Goal: Information Seeking & Learning: Learn about a topic

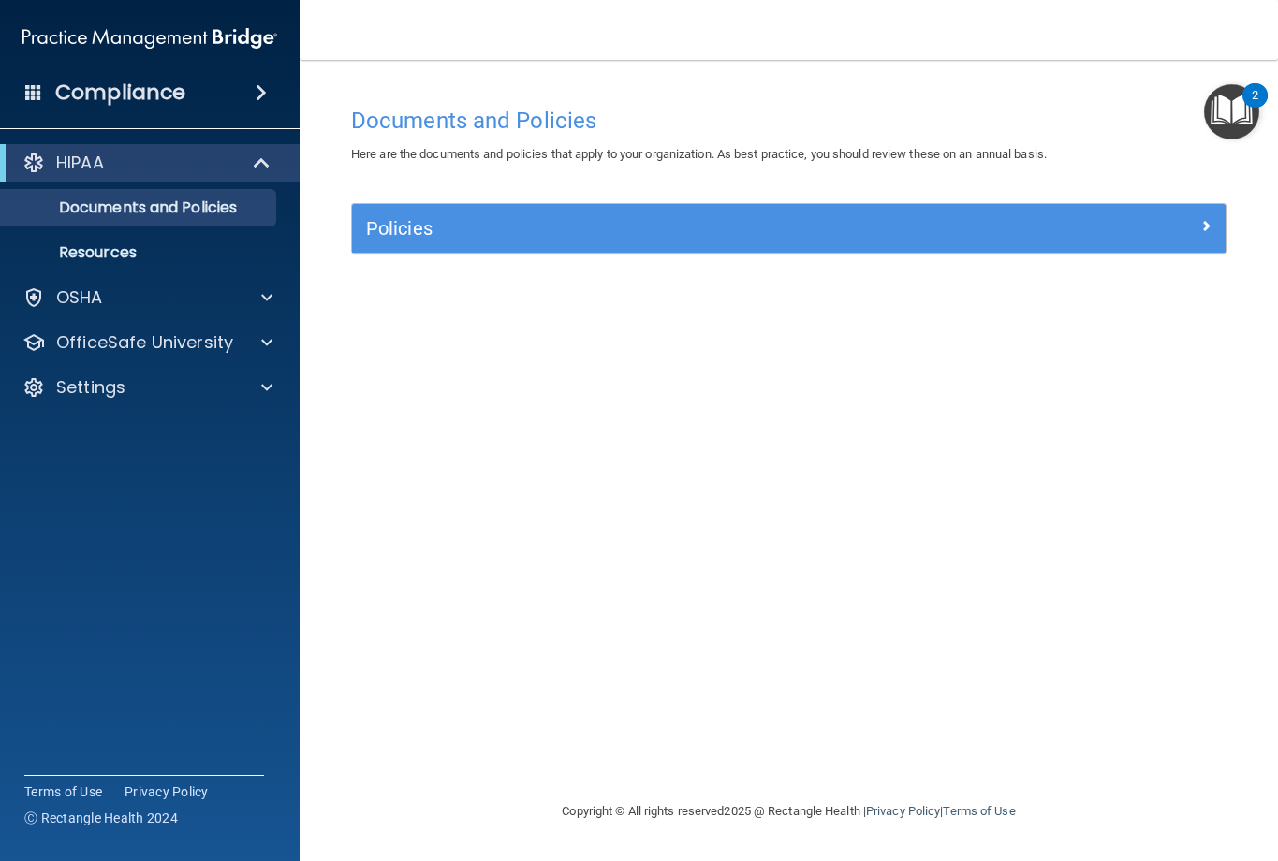
click at [1236, 96] on img "Open Resource Center, 2 new notifications" at bounding box center [1231, 111] width 55 height 55
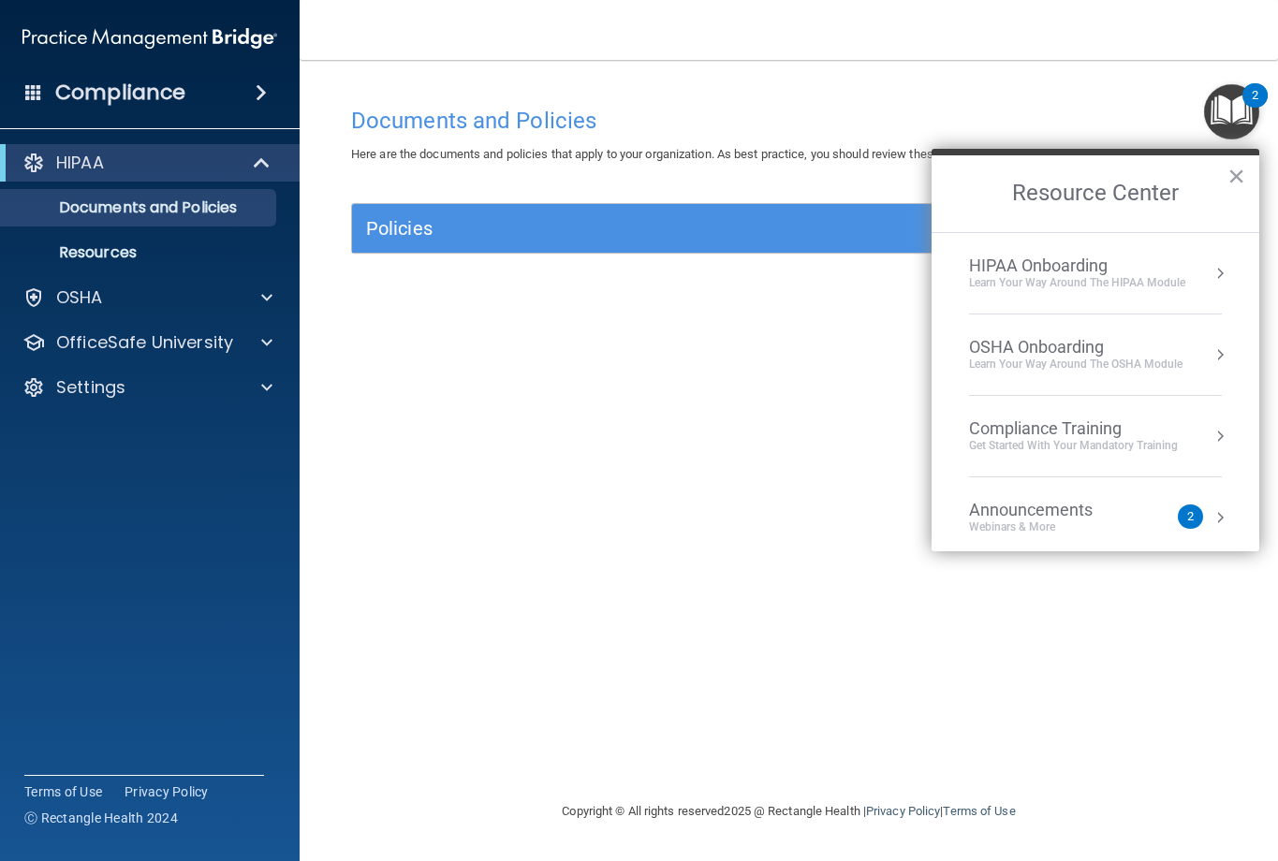
click at [1134, 289] on div "Learn Your Way around the HIPAA module" at bounding box center [1077, 283] width 216 height 16
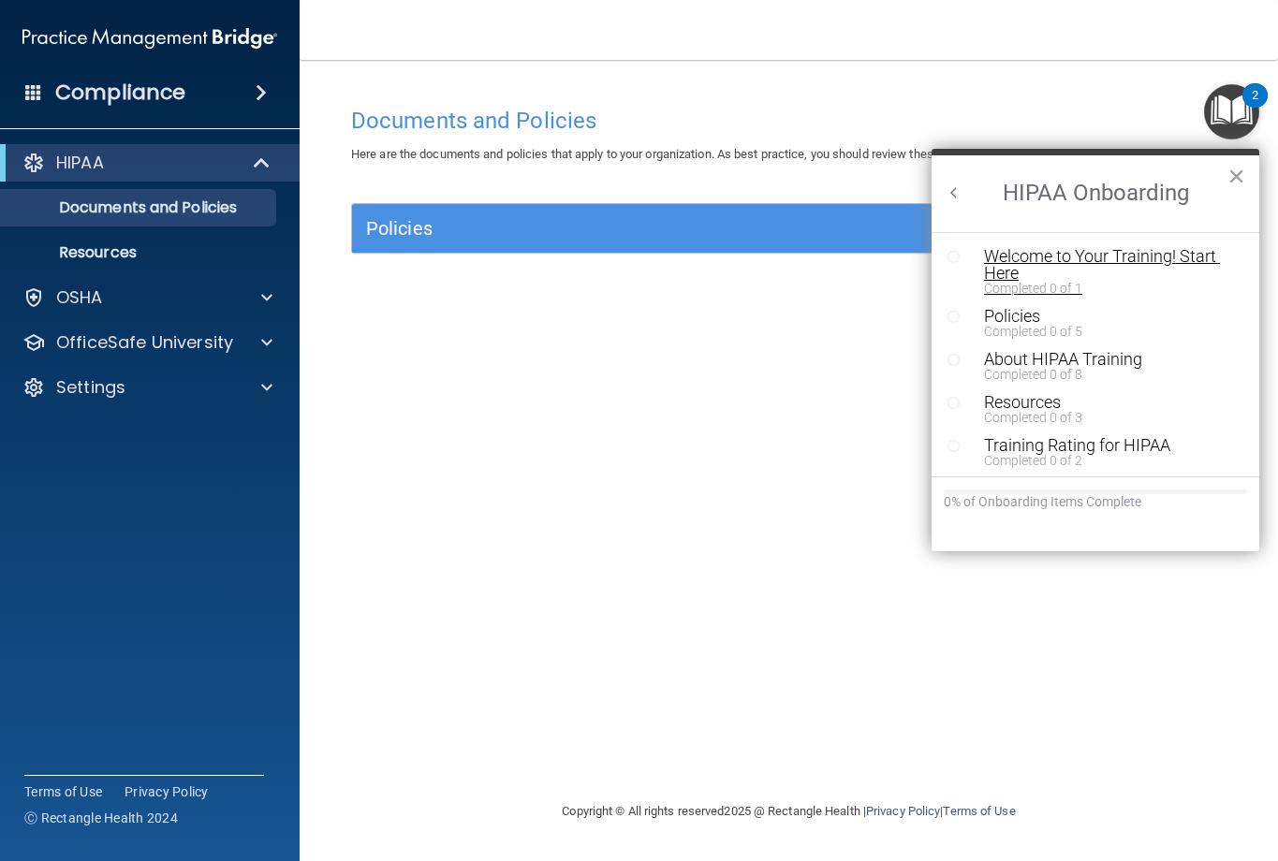
click at [1032, 283] on div "Completed 0 of 1" at bounding box center [1102, 288] width 237 height 13
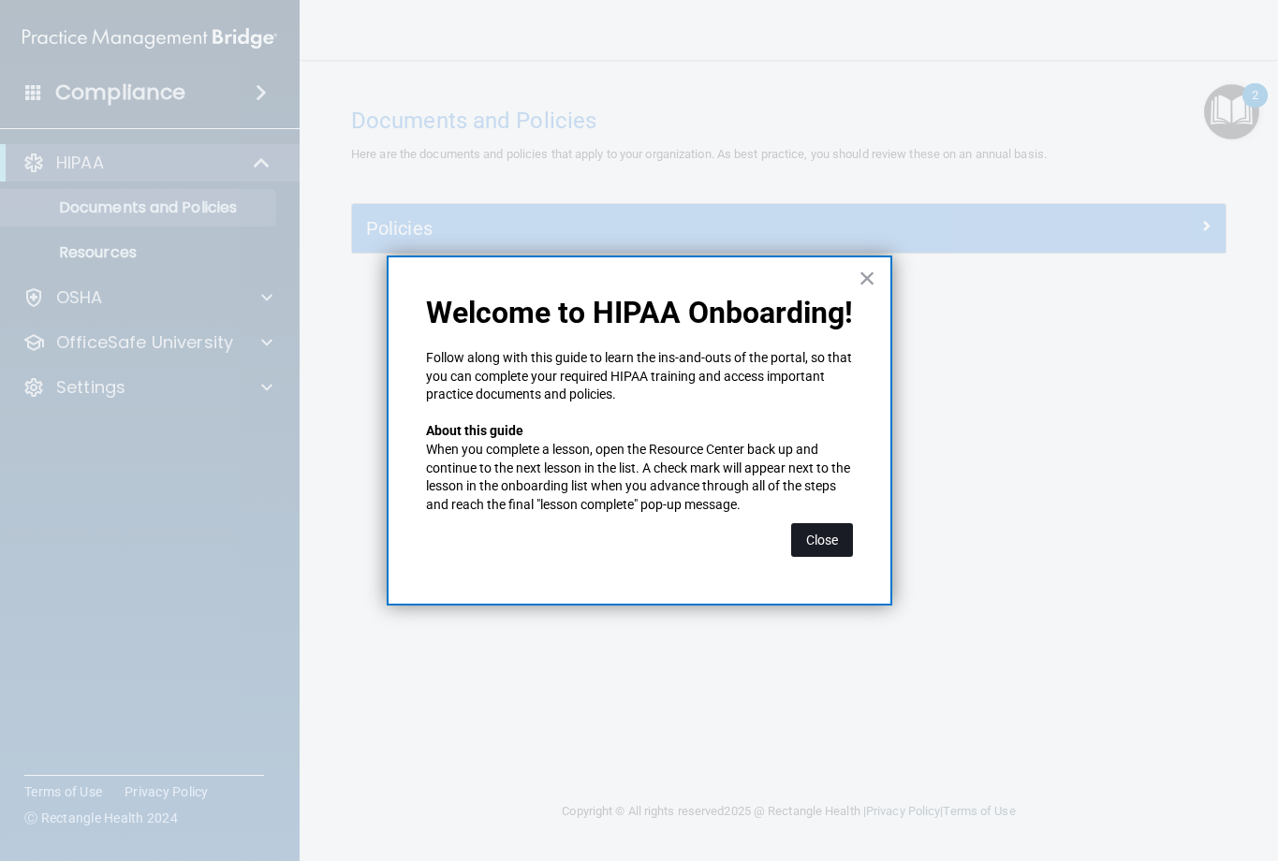
click at [824, 544] on button "Close" at bounding box center [822, 540] width 62 height 34
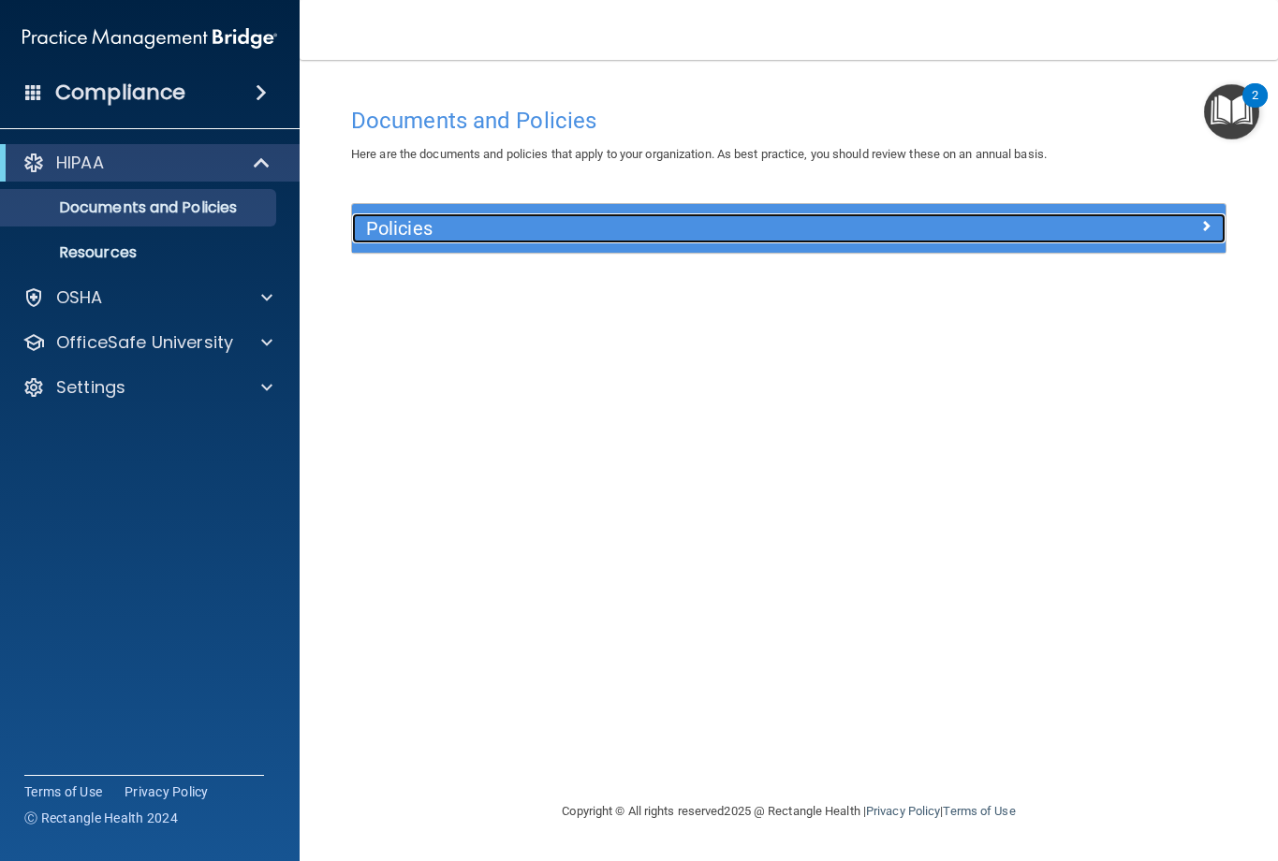
click at [637, 237] on h5 "Policies" at bounding box center [679, 228] width 627 height 21
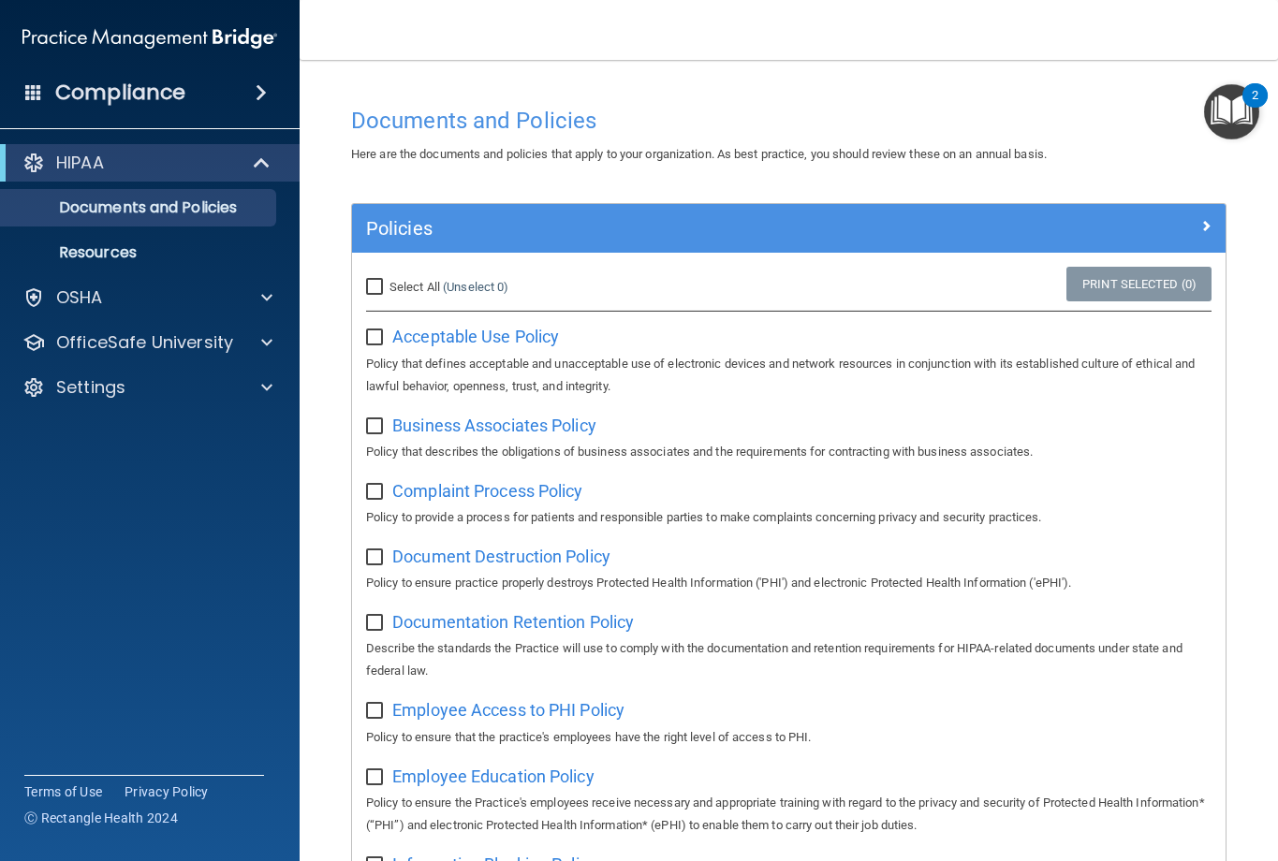
click at [1233, 110] on img "Open Resource Center, 2 new notifications" at bounding box center [1231, 111] width 55 height 55
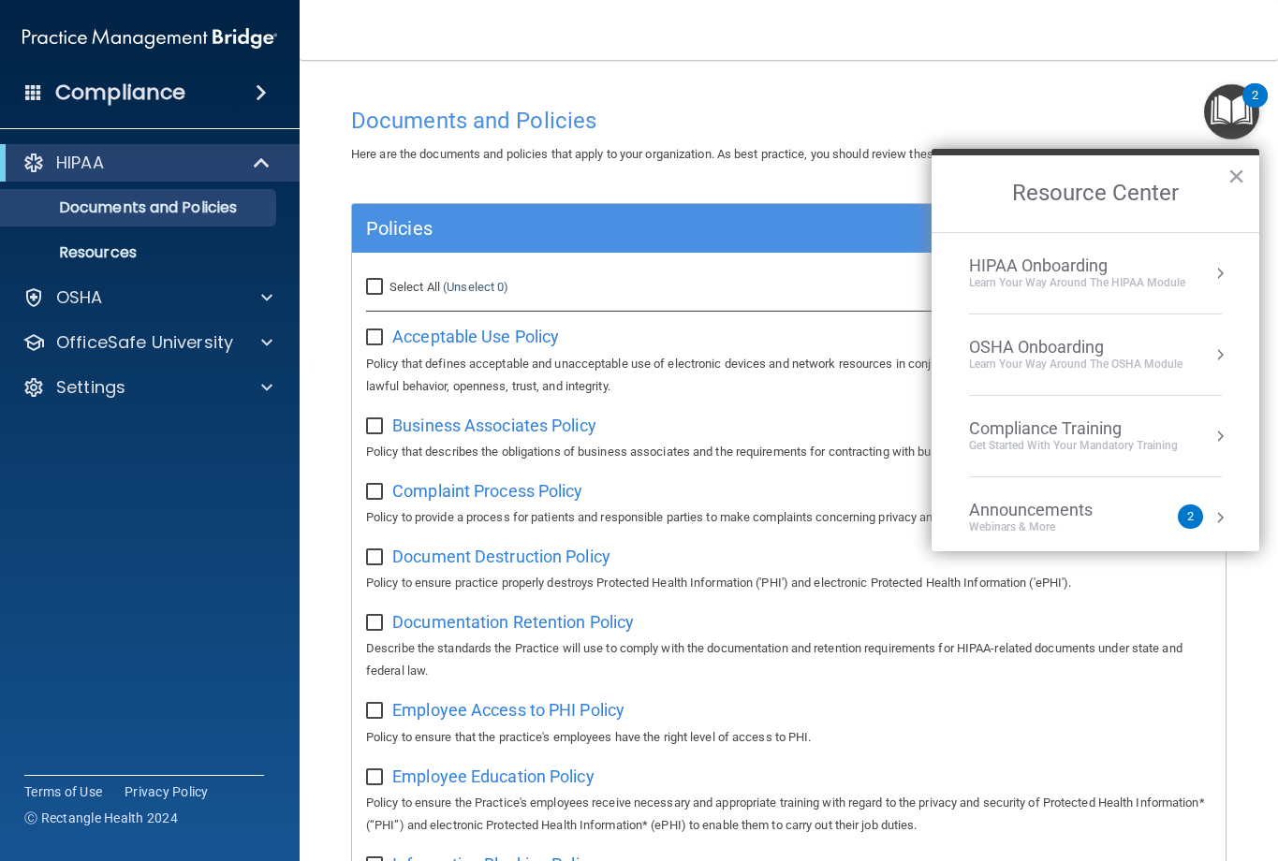
click at [130, 81] on h4 "Compliance" at bounding box center [120, 93] width 130 height 26
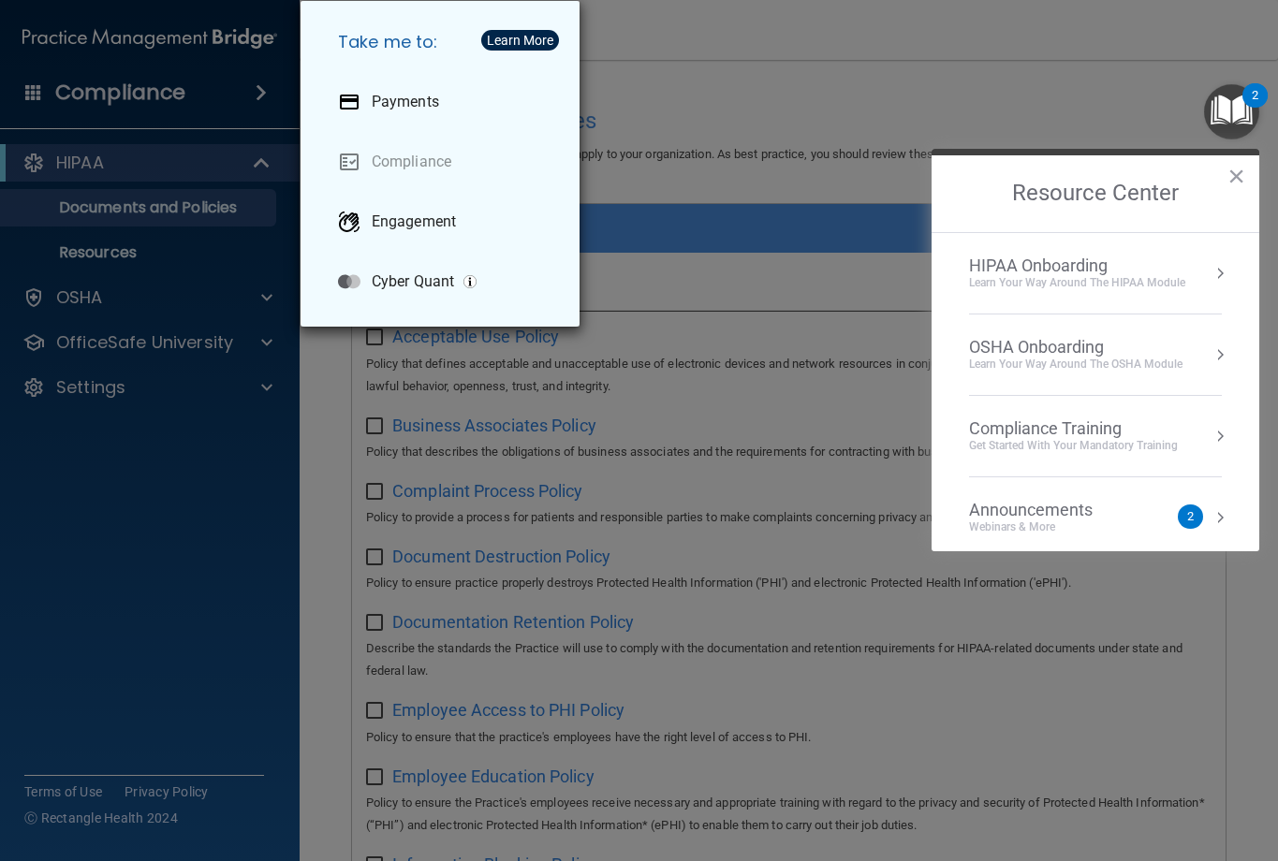
click at [672, 148] on div "Take me to: Payments Compliance Engagement Cyber Quant" at bounding box center [639, 430] width 1278 height 861
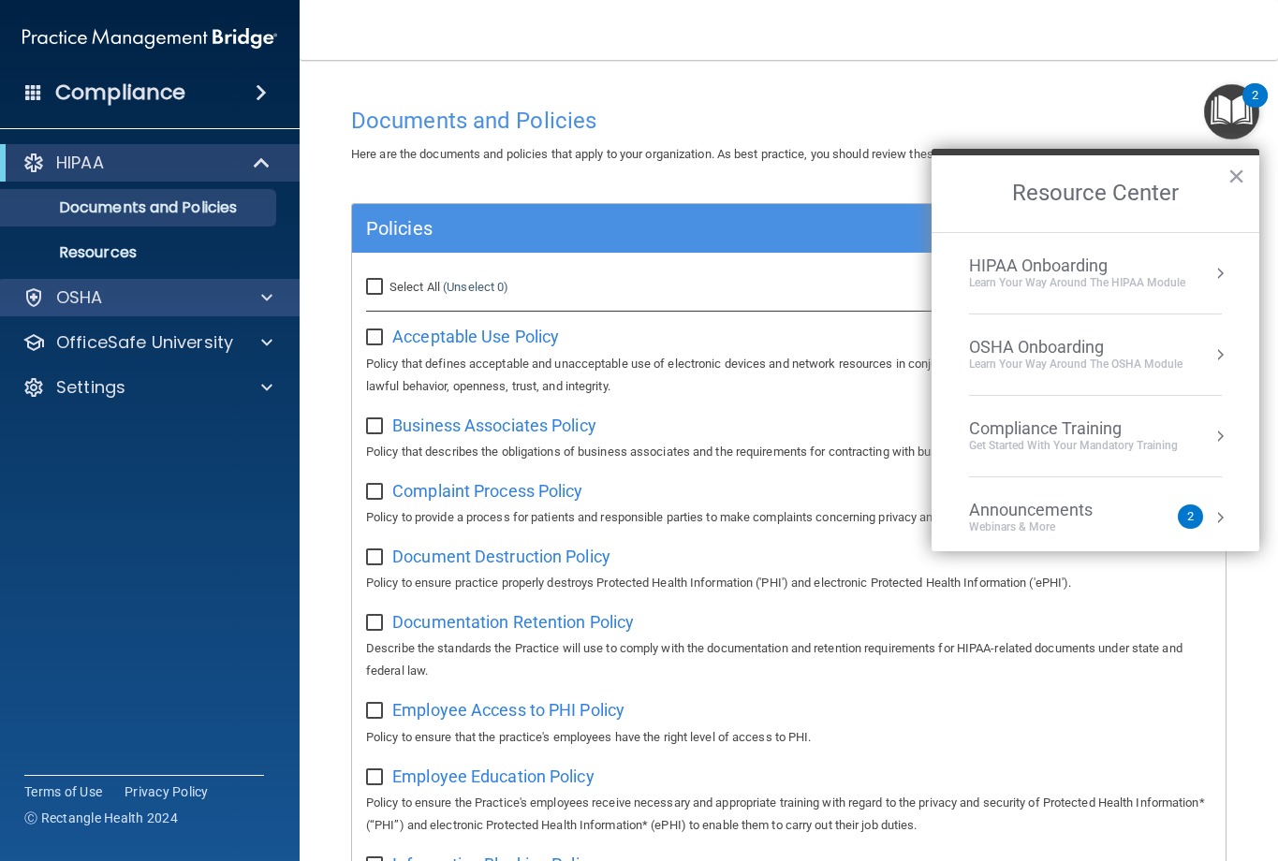
click at [124, 283] on div "OSHA" at bounding box center [150, 297] width 301 height 37
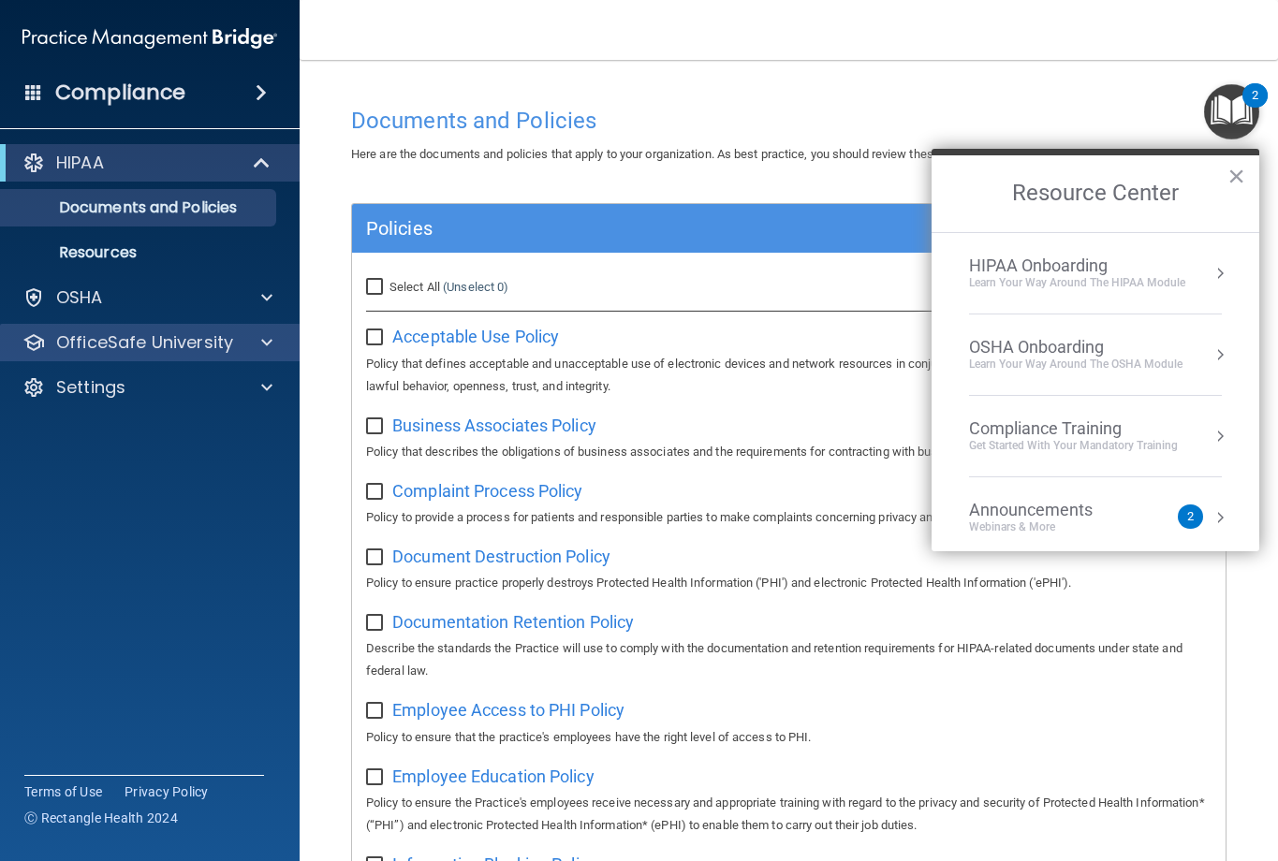
click at [261, 331] on div "OfficeSafe University" at bounding box center [150, 342] width 301 height 37
click at [257, 343] on div at bounding box center [264, 342] width 47 height 22
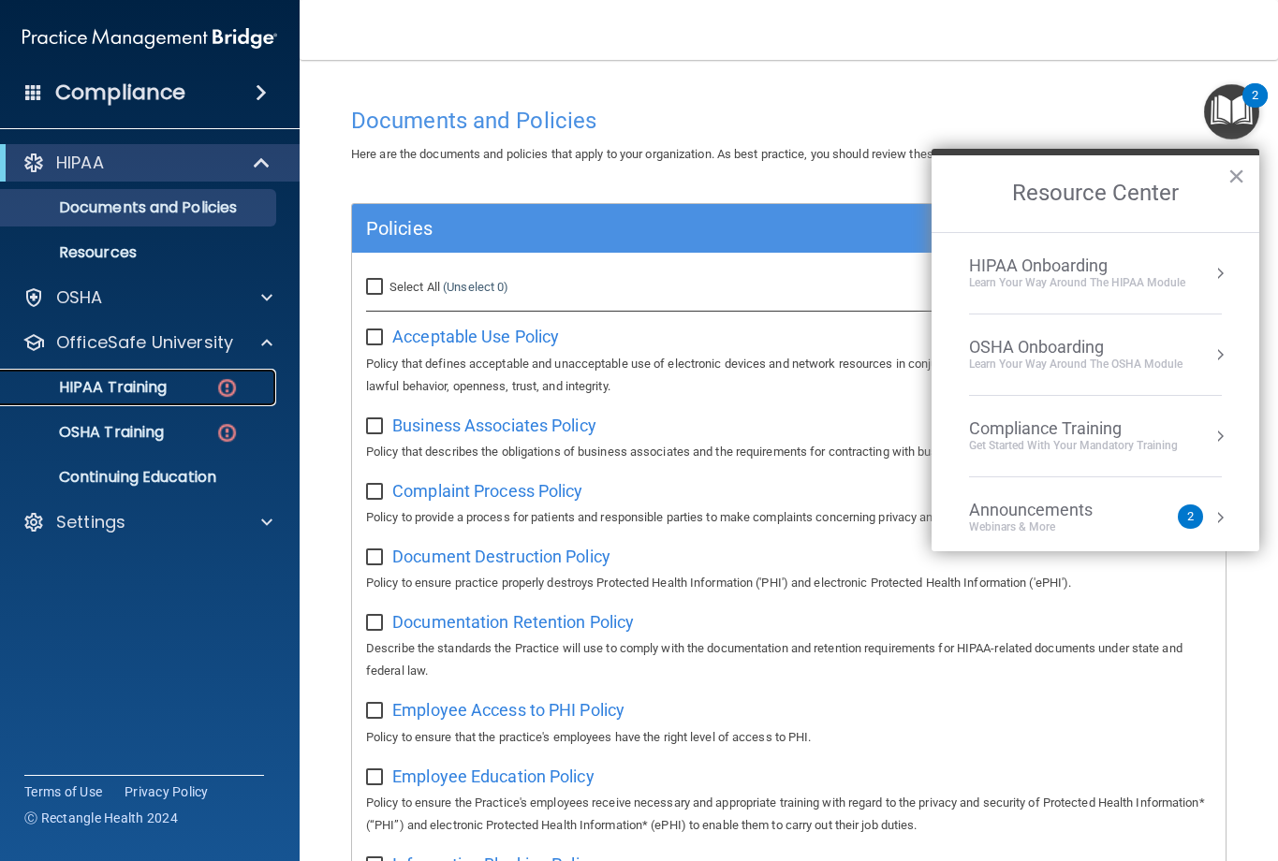
click at [140, 393] on p "HIPAA Training" at bounding box center [89, 387] width 155 height 19
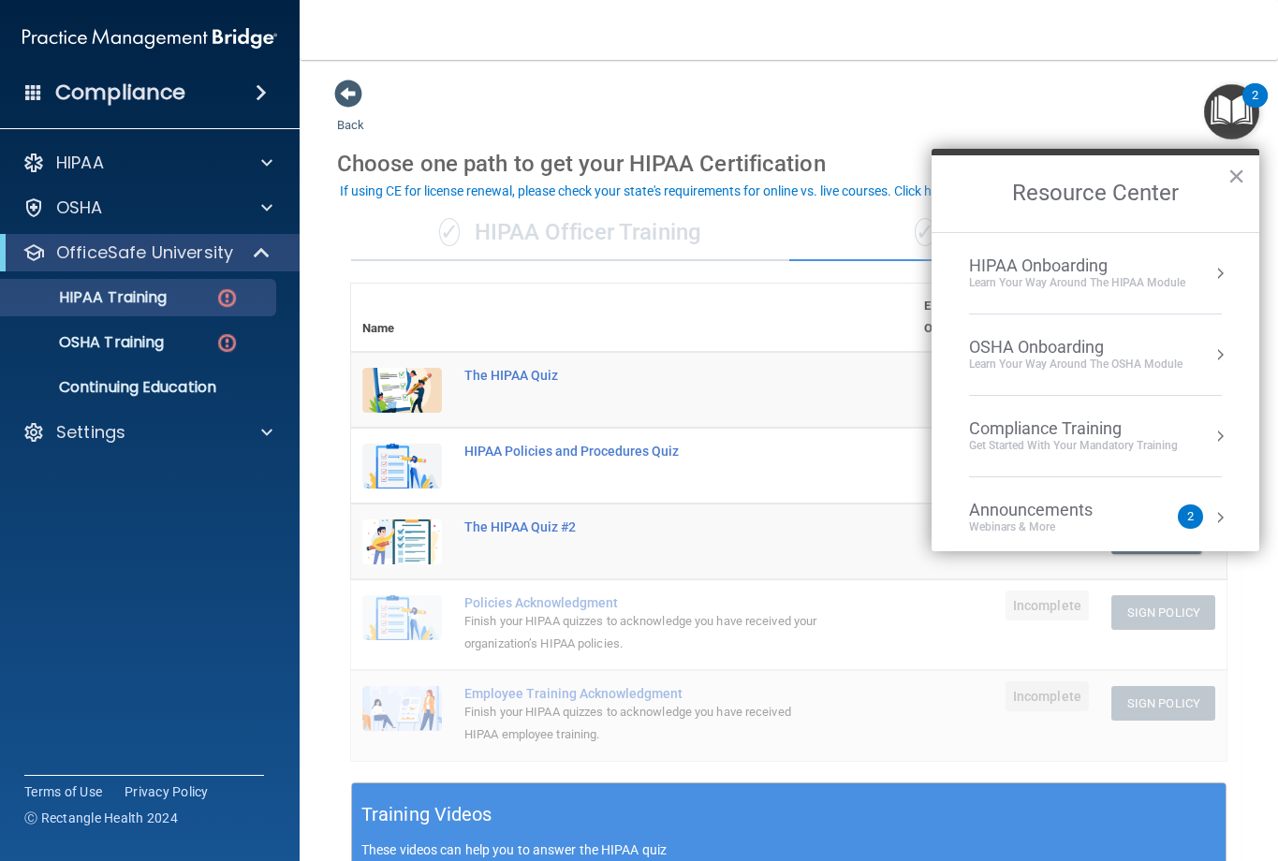
click at [765, 321] on th at bounding box center [683, 318] width 460 height 68
click at [513, 375] on div "The HIPAA Quiz" at bounding box center [641, 375] width 355 height 15
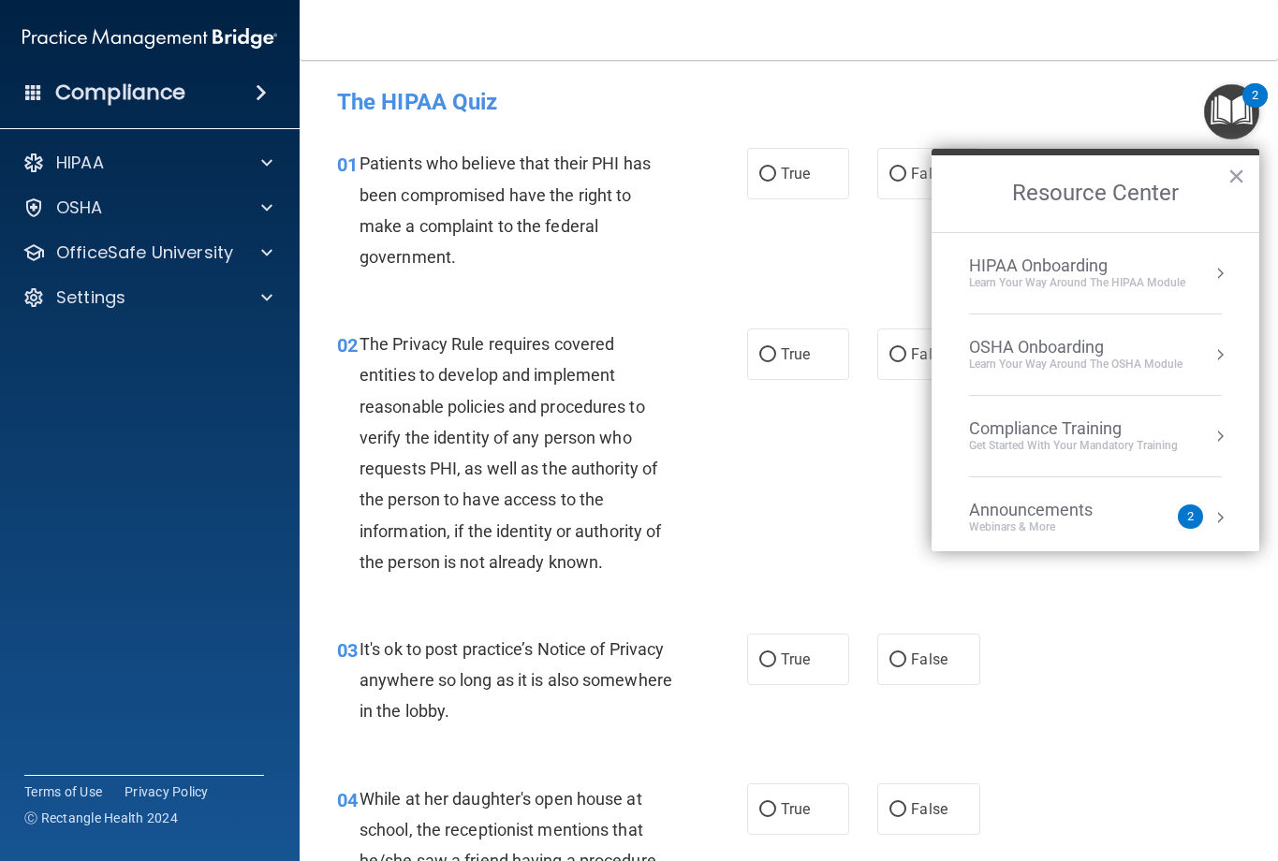
click at [657, 262] on div "Patients who believe that their PHI has been compromised have the right to make…" at bounding box center [524, 210] width 329 height 125
click at [1236, 171] on button "×" at bounding box center [1237, 176] width 18 height 30
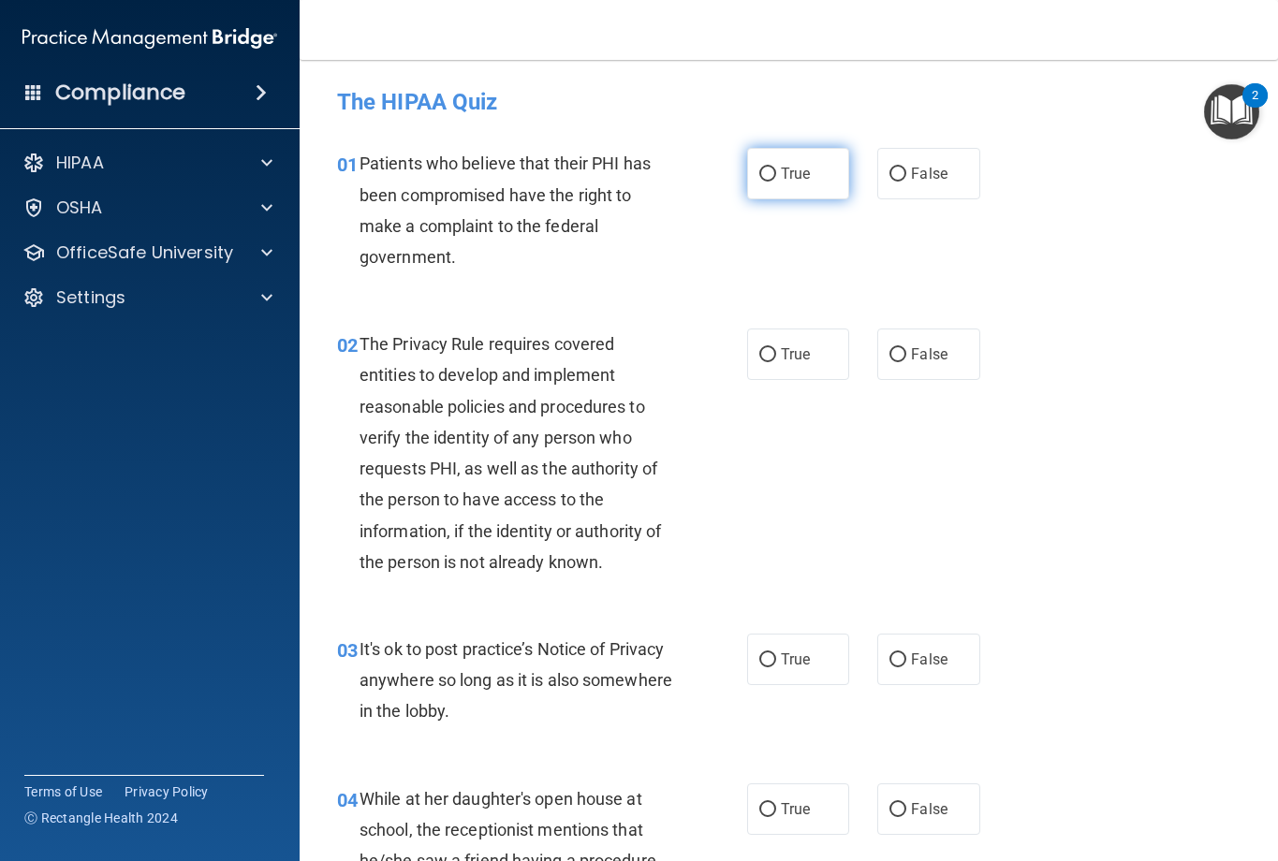
click at [771, 185] on label "True" at bounding box center [798, 174] width 103 height 52
click at [771, 182] on input "True" at bounding box center [767, 175] width 17 height 14
radio input "true"
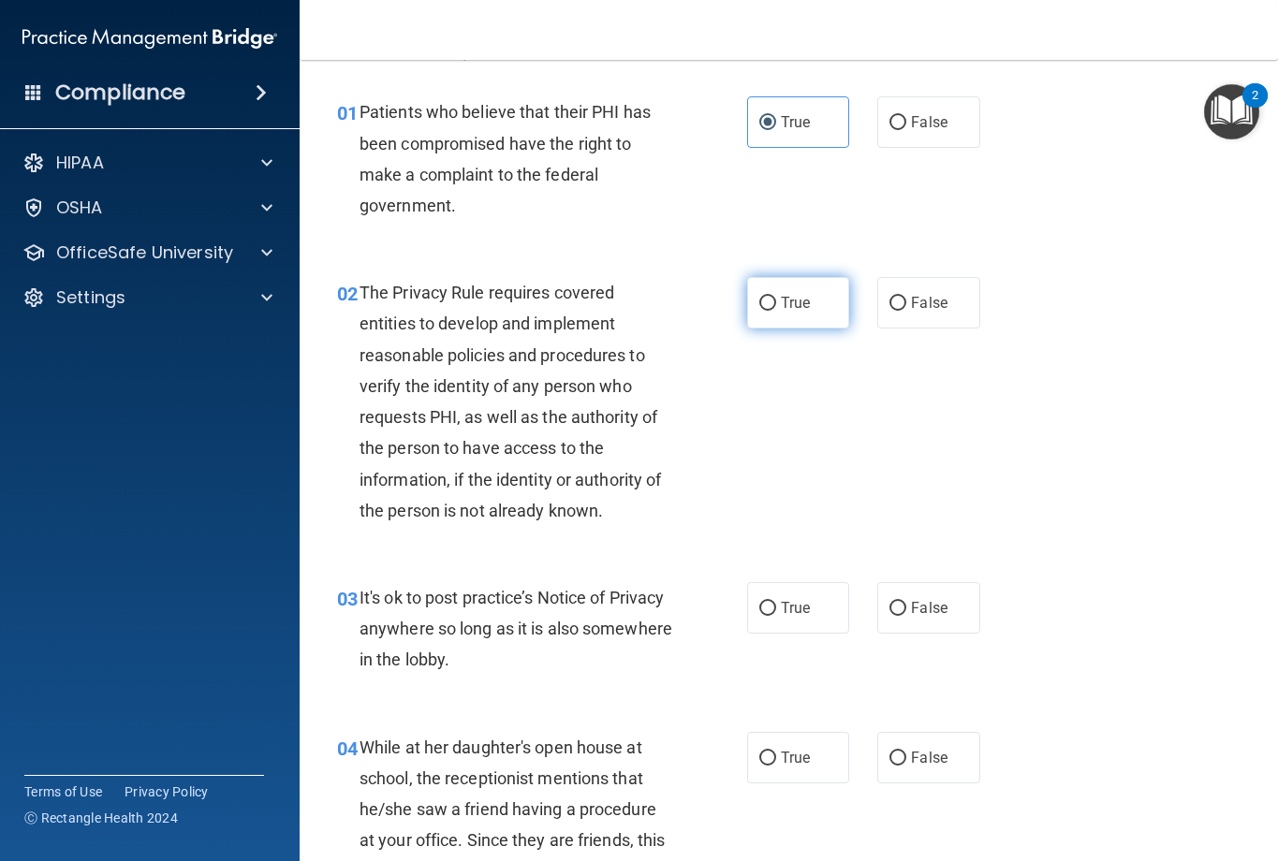
scroll to position [94, 0]
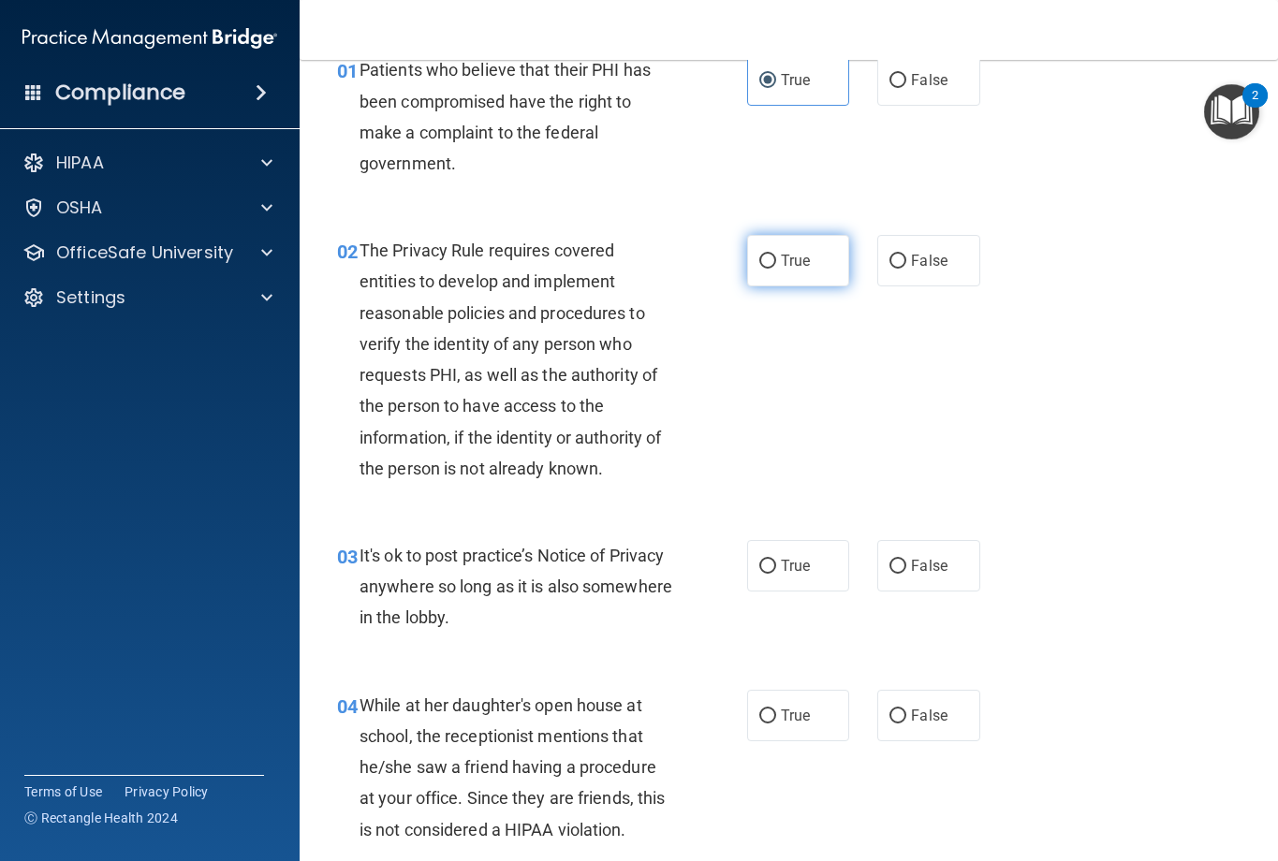
click at [802, 272] on label "True" at bounding box center [798, 261] width 103 height 52
click at [776, 269] on input "True" at bounding box center [767, 262] width 17 height 14
radio input "true"
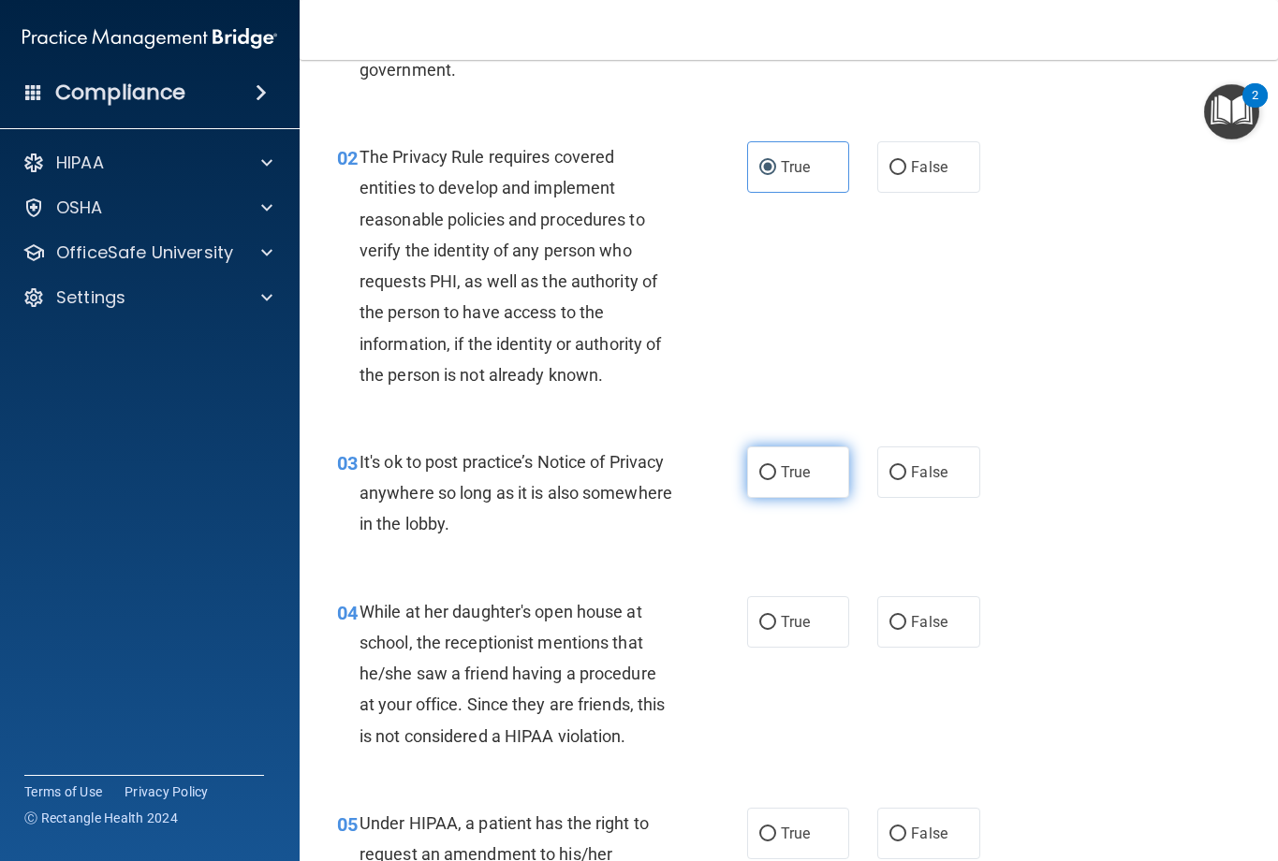
click at [759, 479] on input "True" at bounding box center [767, 473] width 17 height 14
radio input "true"
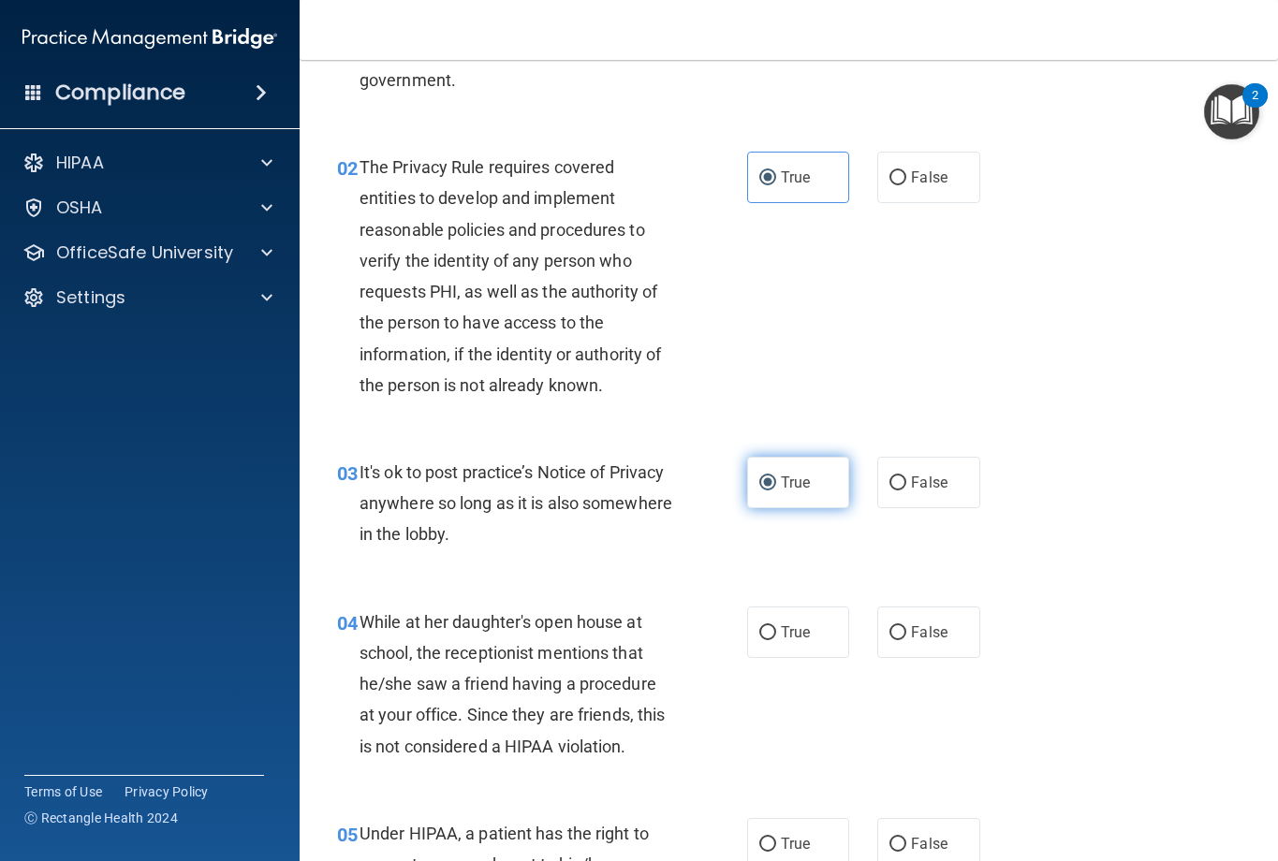
scroll to position [375, 0]
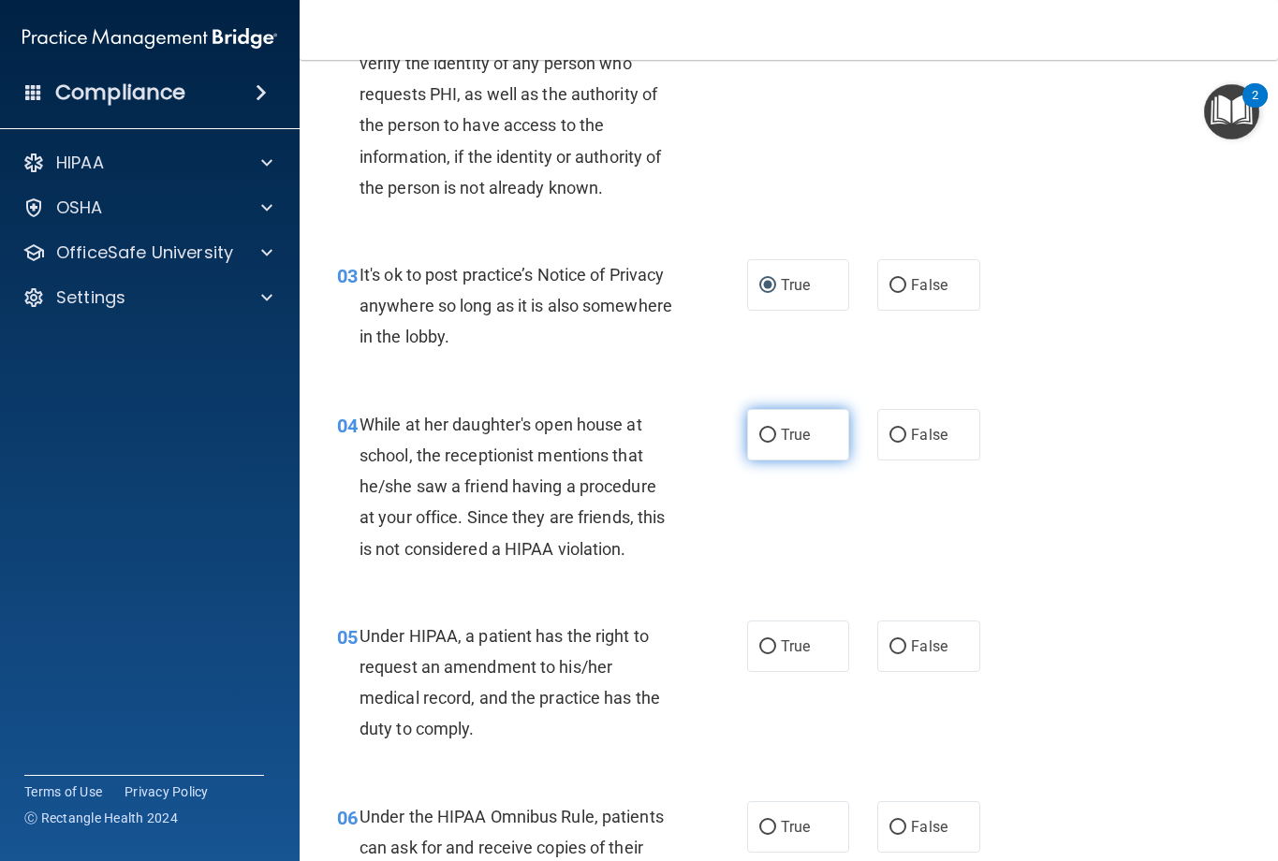
click at [781, 434] on span "True" at bounding box center [795, 435] width 29 height 18
click at [775, 434] on input "True" at bounding box center [767, 436] width 17 height 14
radio input "true"
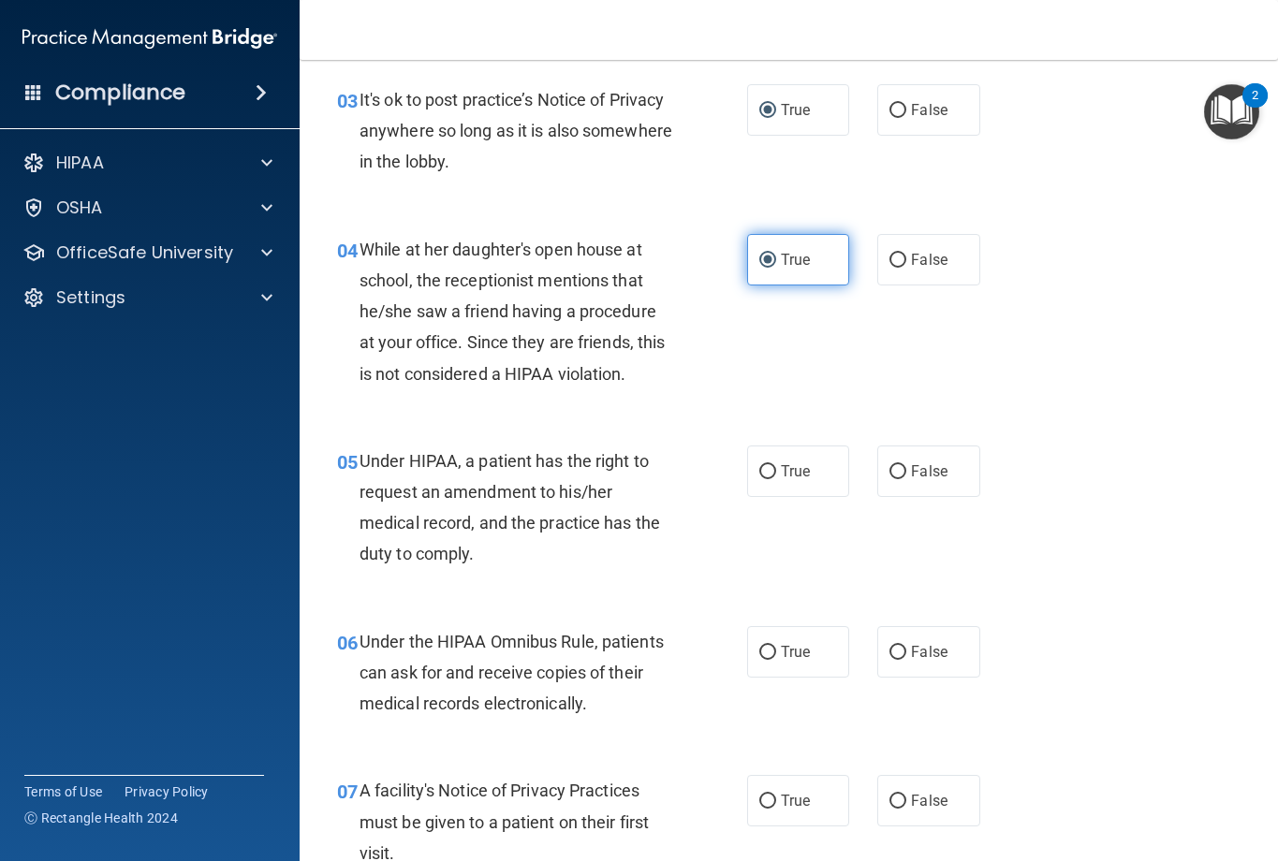
scroll to position [562, 0]
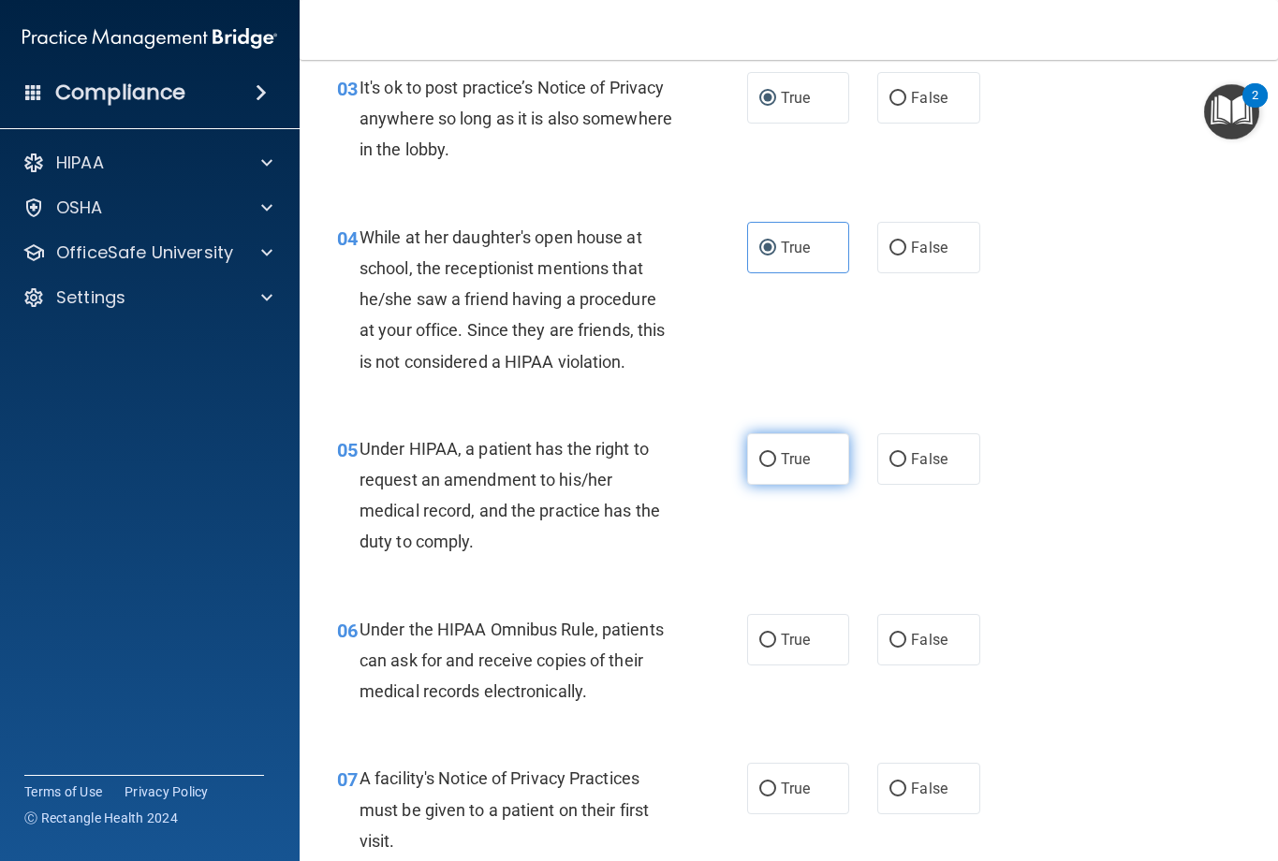
click at [802, 445] on label "True" at bounding box center [798, 460] width 103 height 52
click at [776, 453] on input "True" at bounding box center [767, 460] width 17 height 14
radio input "true"
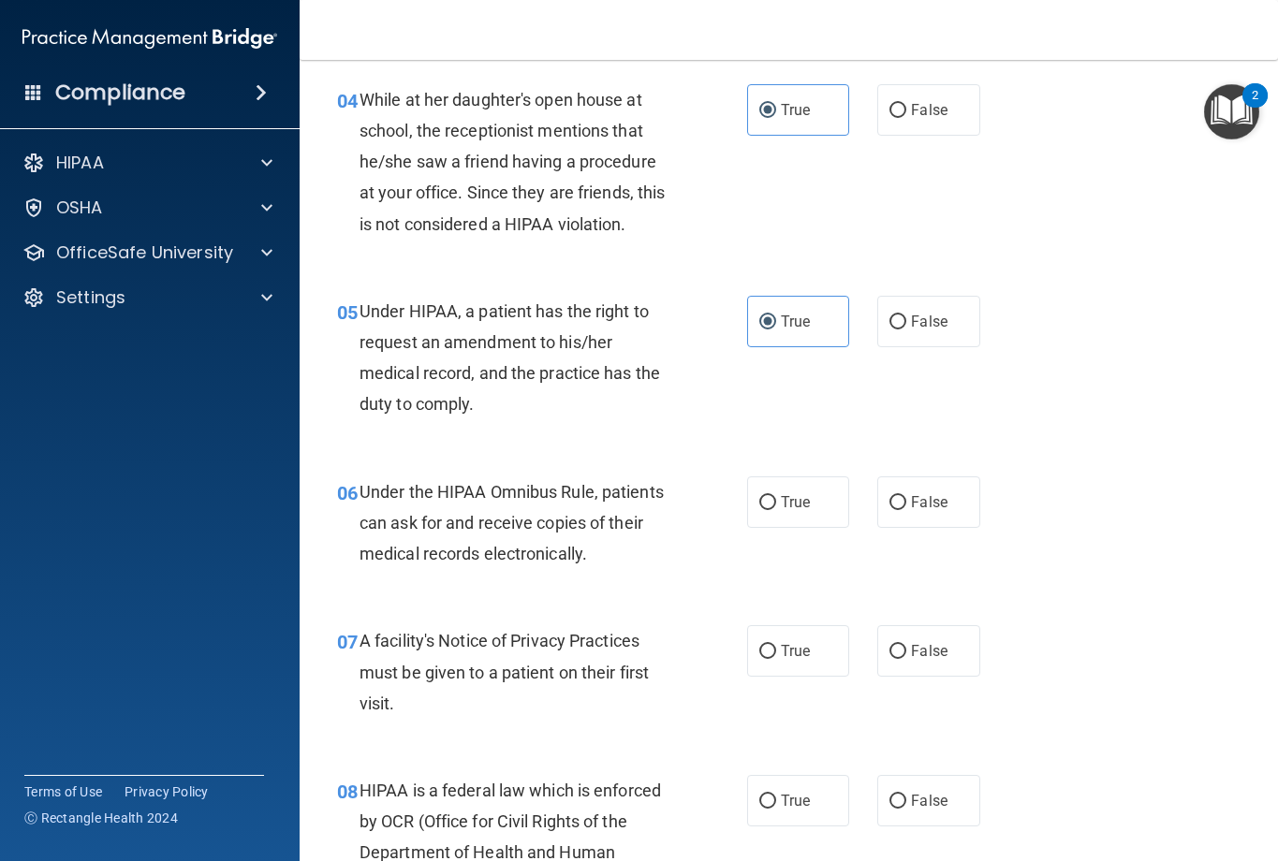
scroll to position [749, 0]
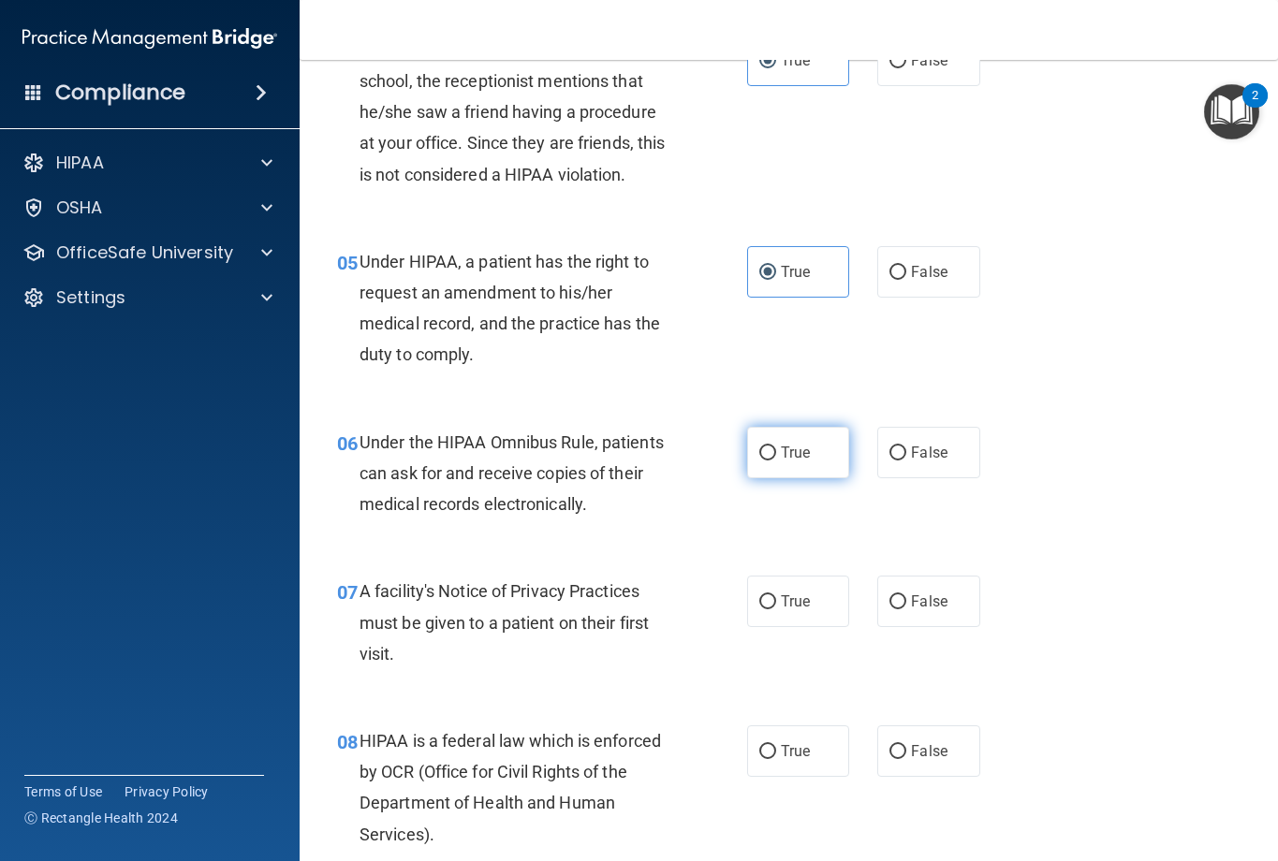
click at [817, 464] on label "True" at bounding box center [798, 453] width 103 height 52
click at [776, 461] on input "True" at bounding box center [767, 454] width 17 height 14
radio input "true"
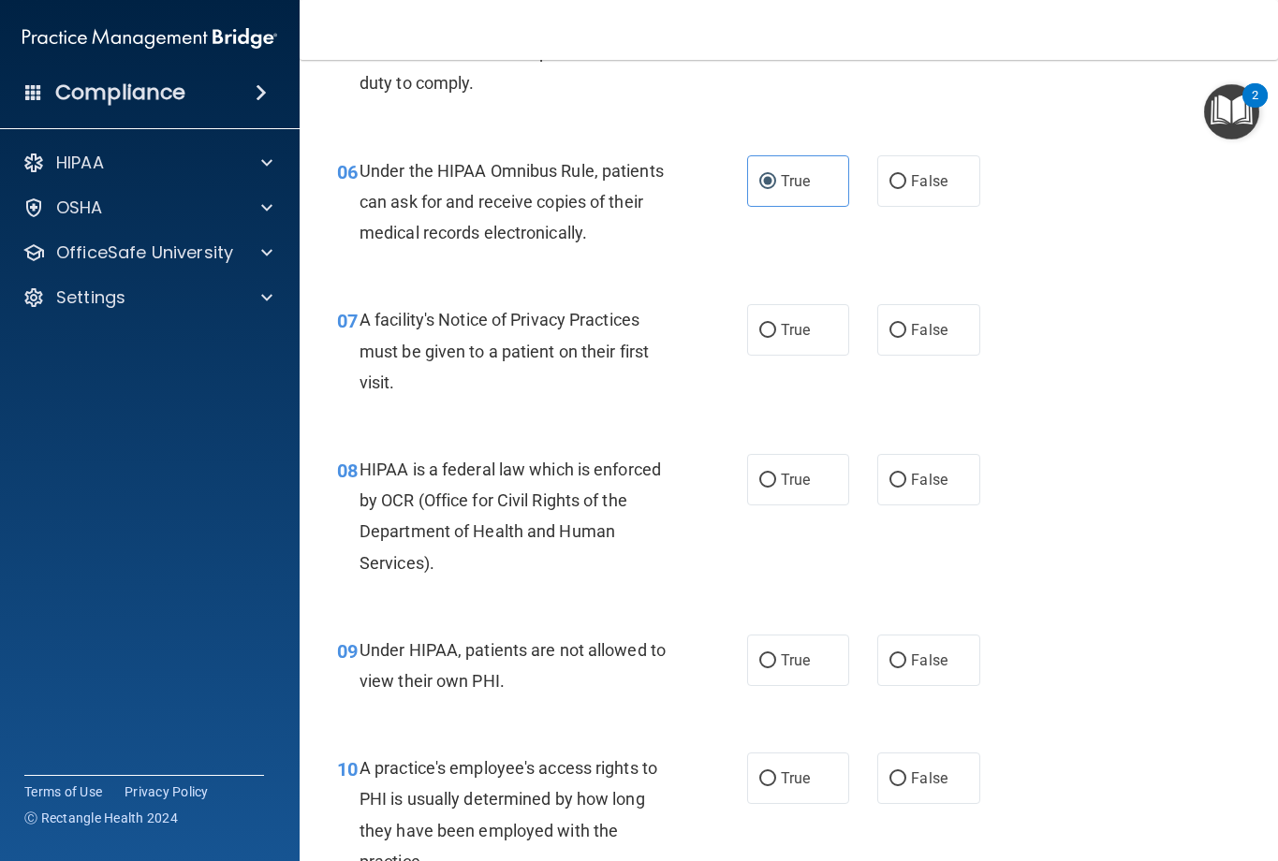
scroll to position [1030, 0]
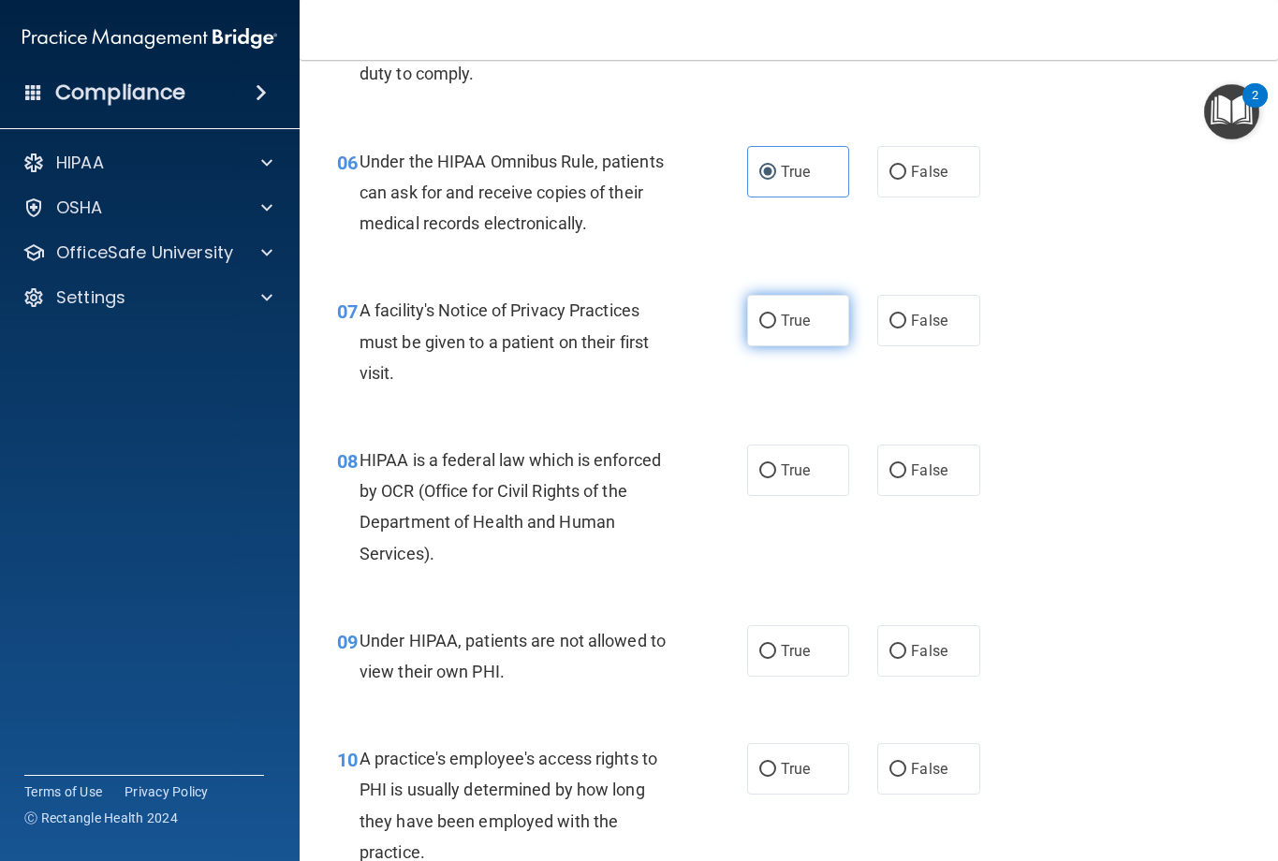
click at [793, 345] on label "True" at bounding box center [798, 321] width 103 height 52
click at [776, 329] on input "True" at bounding box center [767, 322] width 17 height 14
radio input "true"
click at [762, 478] on label "True" at bounding box center [798, 471] width 103 height 52
click at [762, 478] on input "True" at bounding box center [767, 471] width 17 height 14
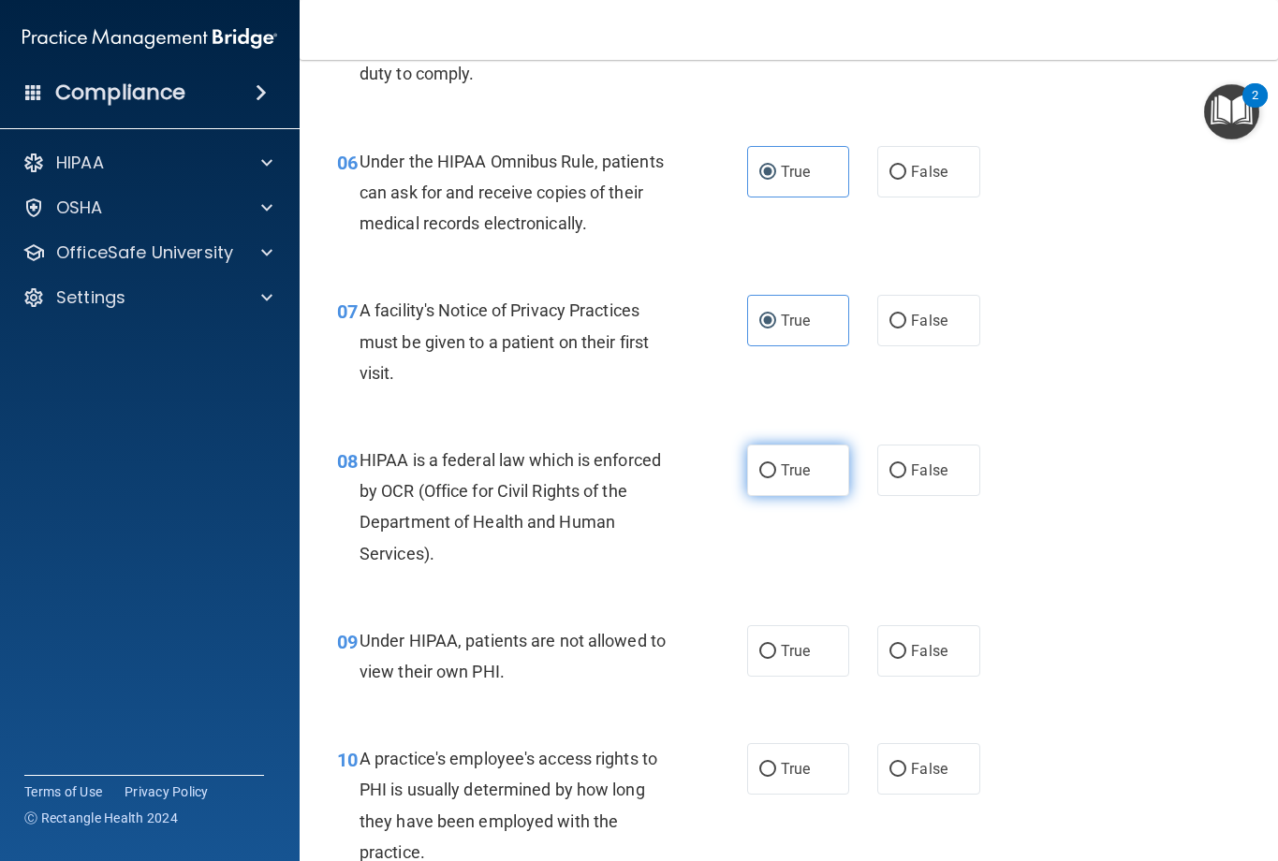
radio input "true"
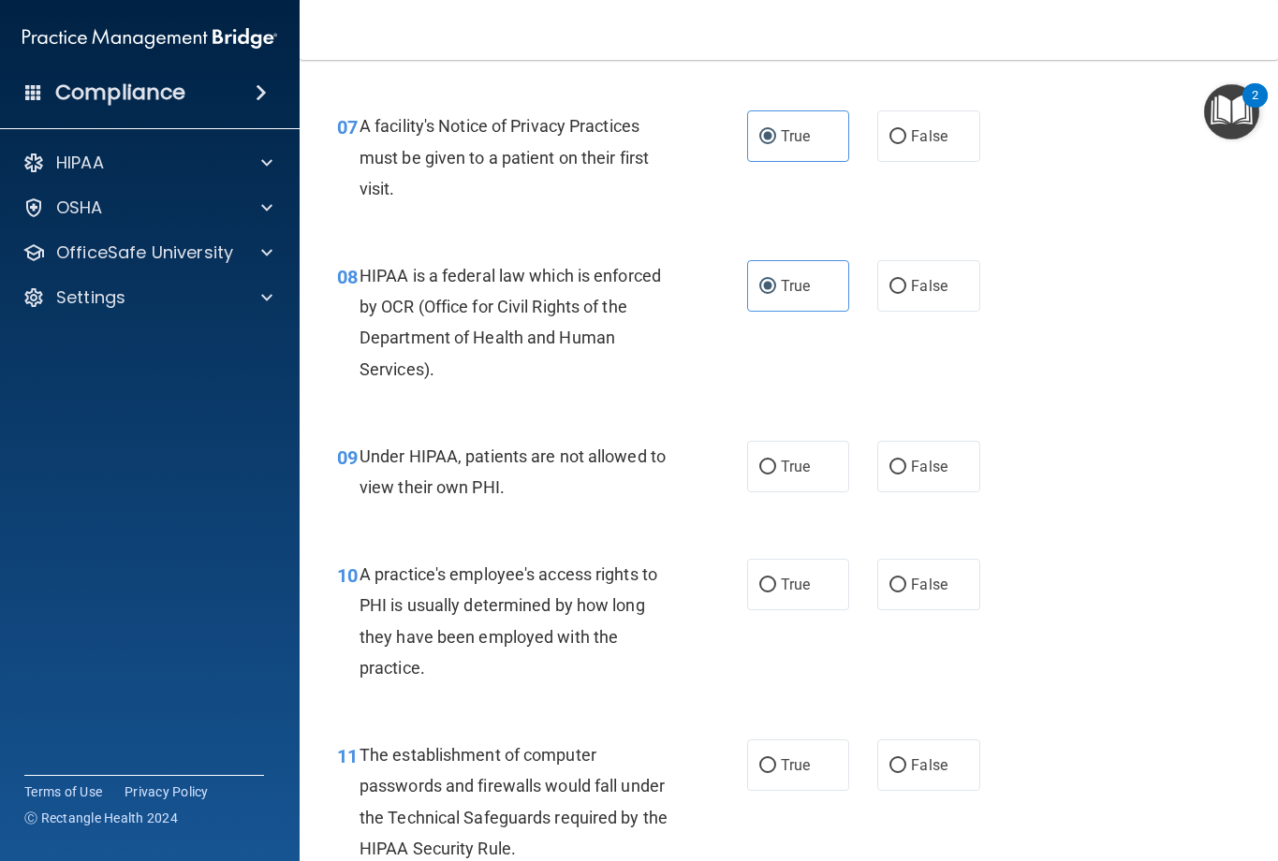
scroll to position [1217, 0]
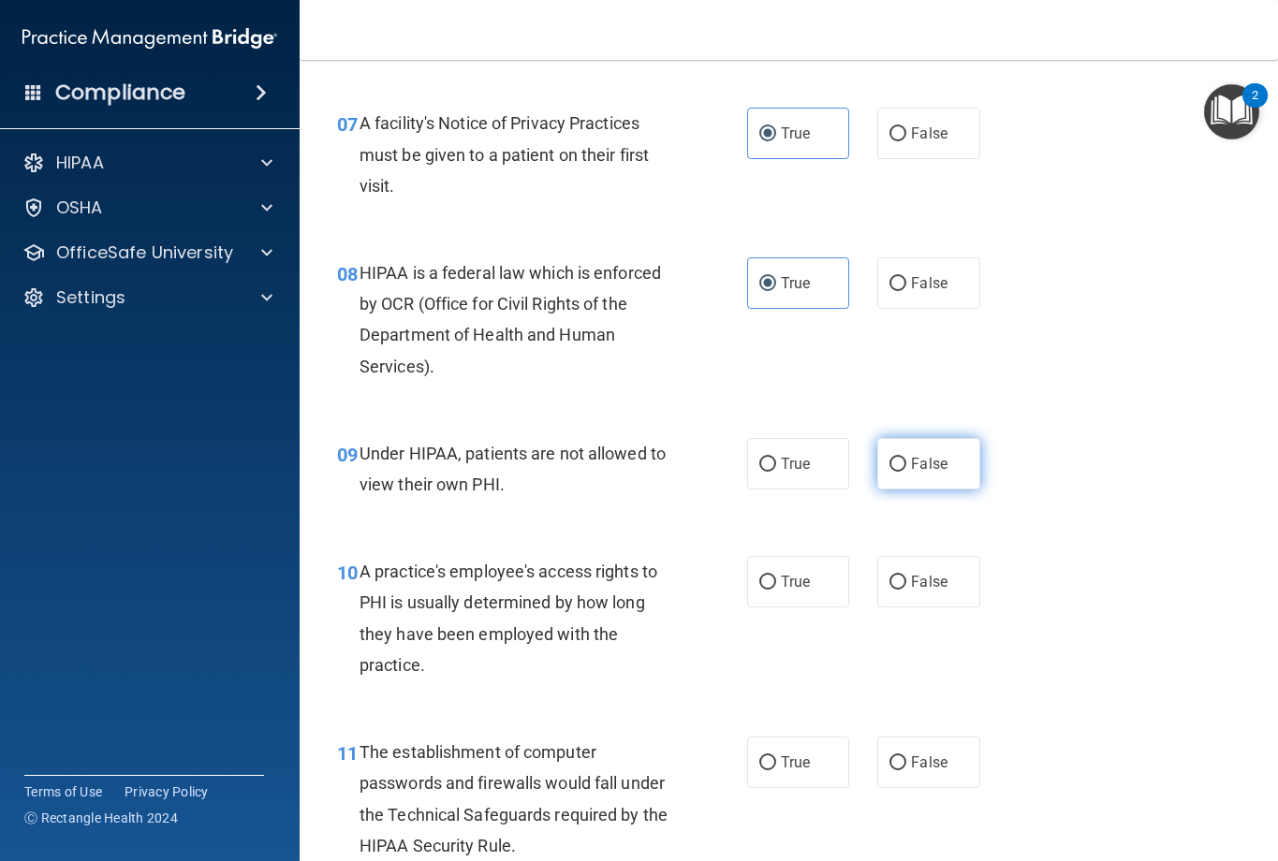
click at [911, 464] on span "False" at bounding box center [929, 464] width 37 height 18
click at [906, 464] on input "False" at bounding box center [898, 465] width 17 height 14
radio input "true"
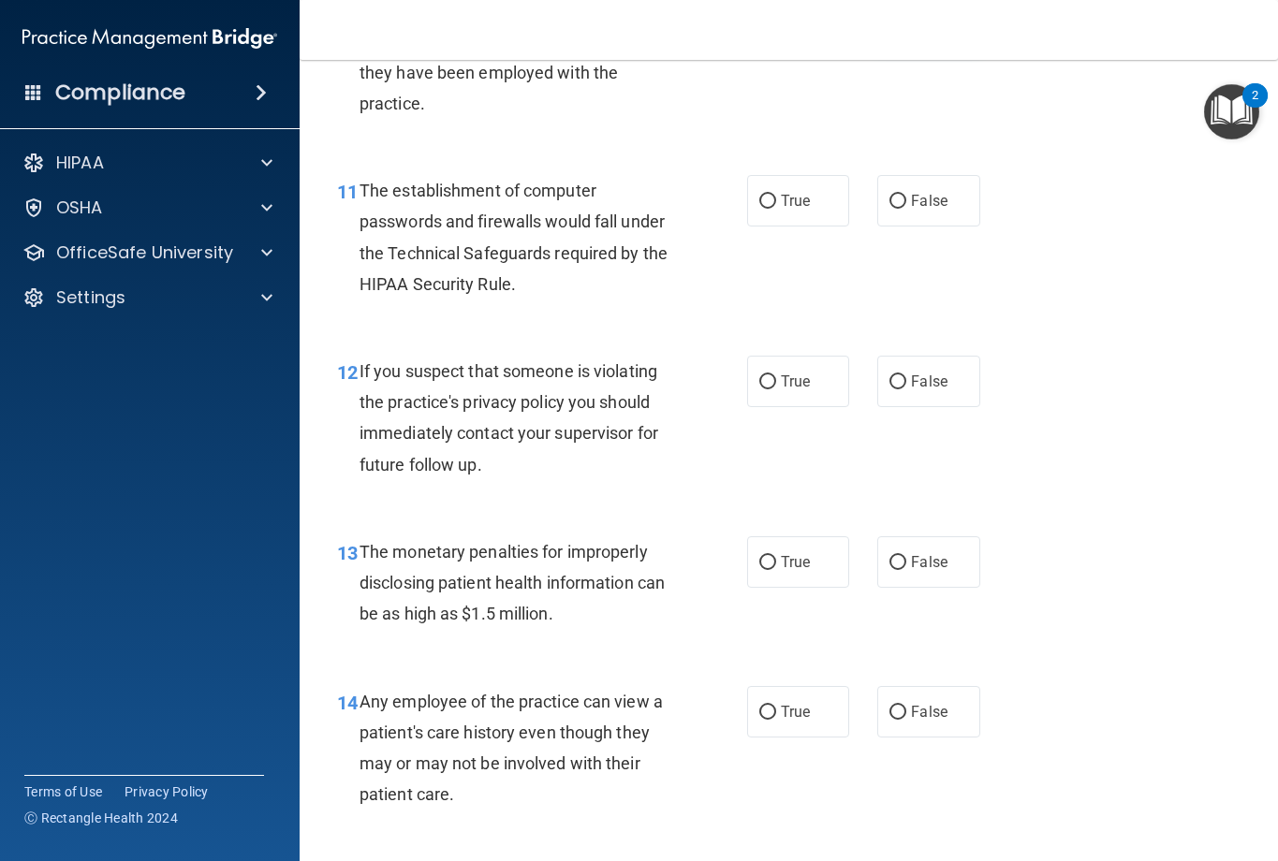
scroll to position [1686, 0]
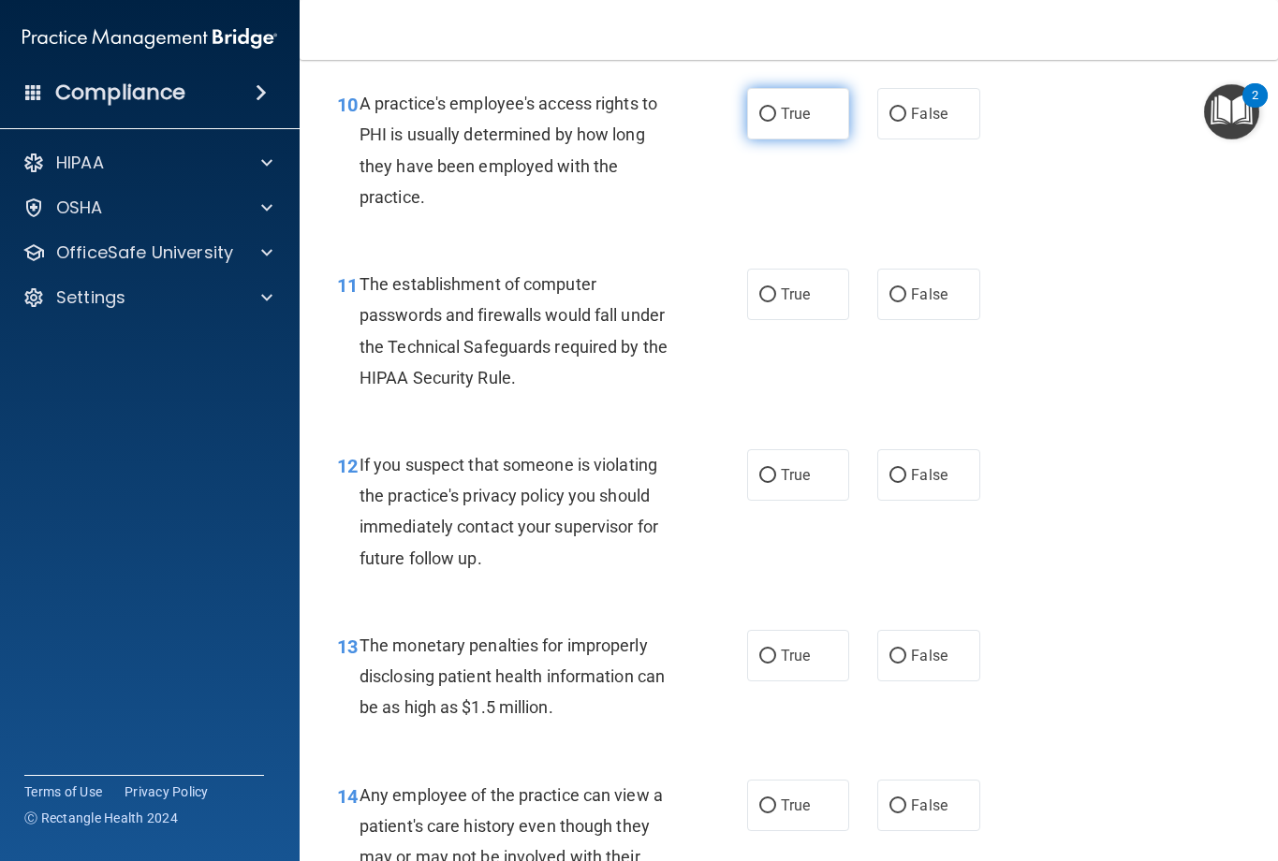
click at [806, 93] on label "True" at bounding box center [798, 114] width 103 height 52
click at [776, 108] on input "True" at bounding box center [767, 115] width 17 height 14
radio input "true"
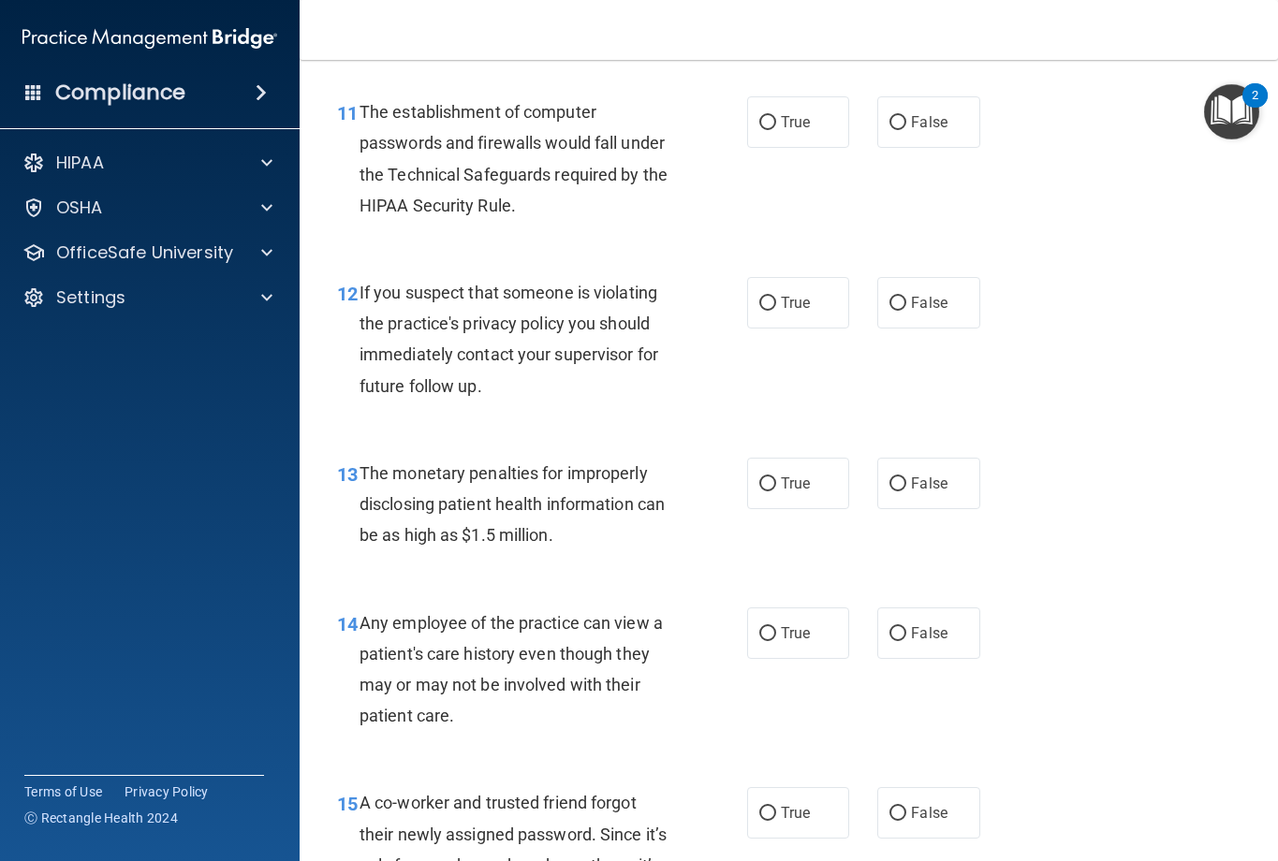
scroll to position [1873, 0]
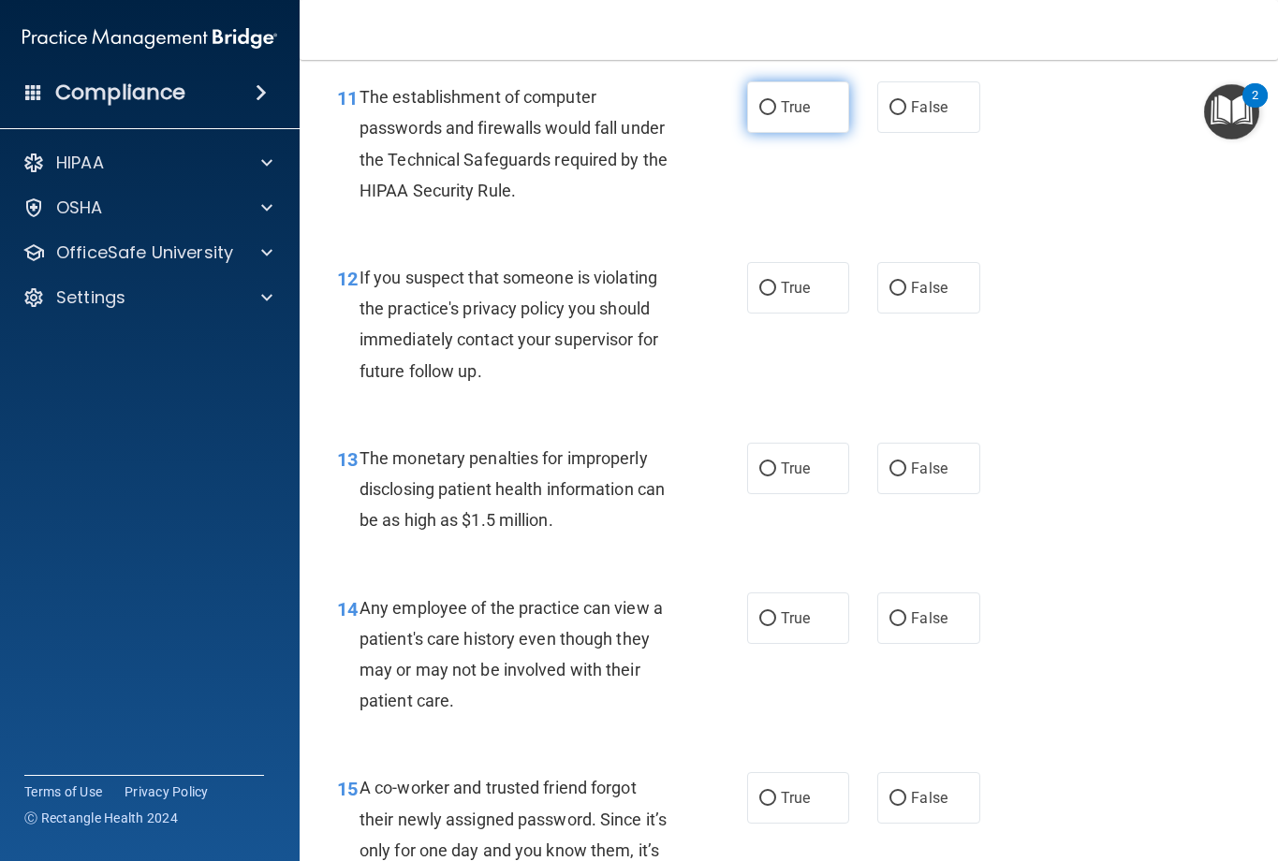
click at [793, 119] on label "True" at bounding box center [798, 107] width 103 height 52
click at [776, 115] on input "True" at bounding box center [767, 108] width 17 height 14
radio input "true"
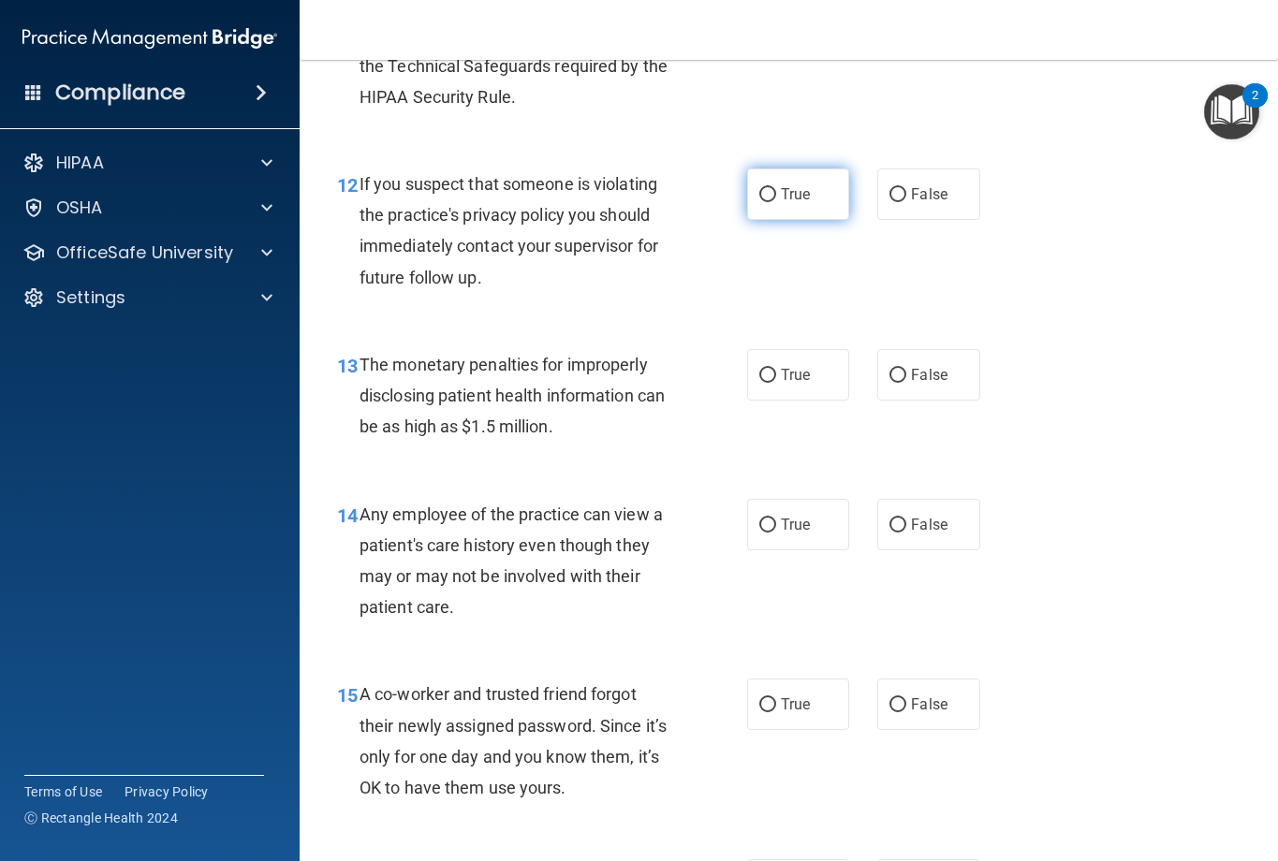
click at [781, 196] on span "True" at bounding box center [795, 194] width 29 height 18
click at [775, 196] on input "True" at bounding box center [767, 195] width 17 height 14
radio input "true"
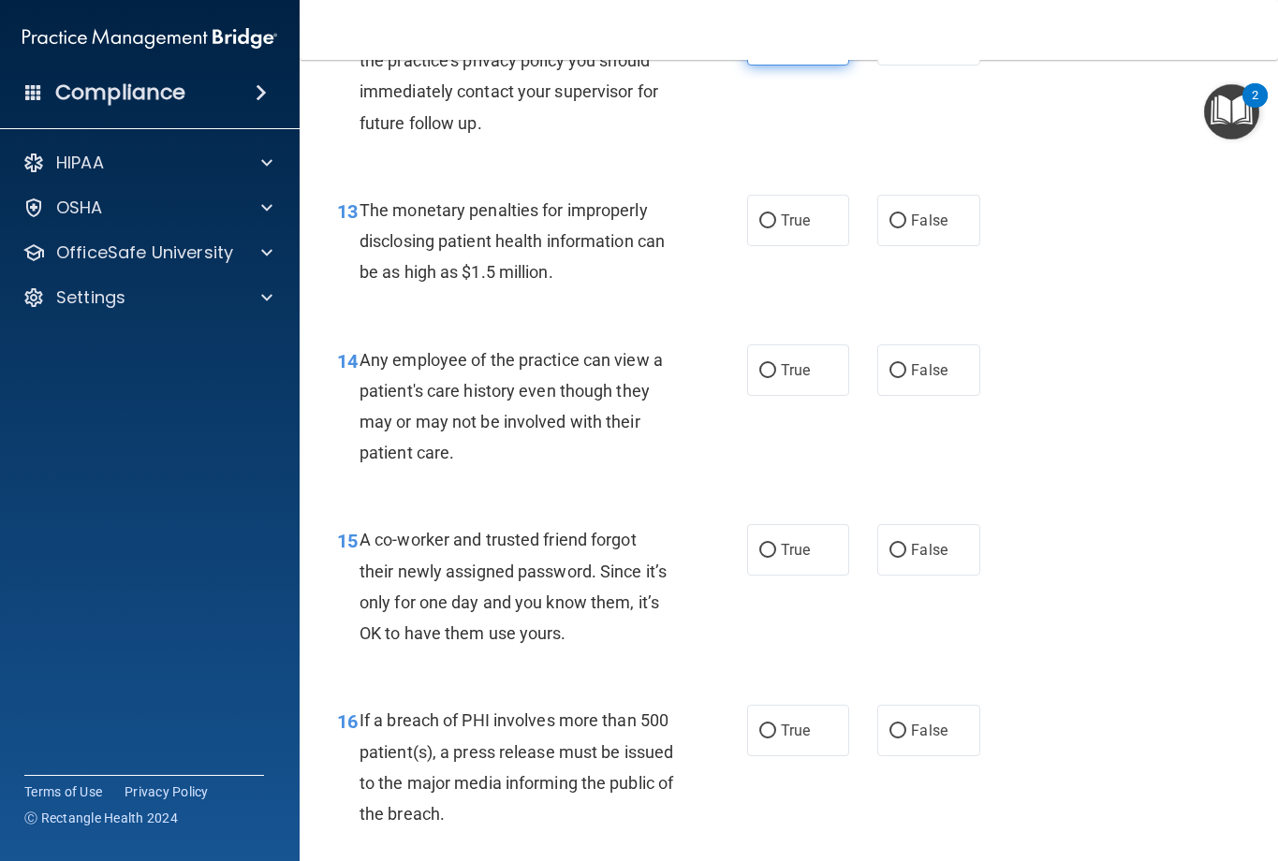
scroll to position [2154, 0]
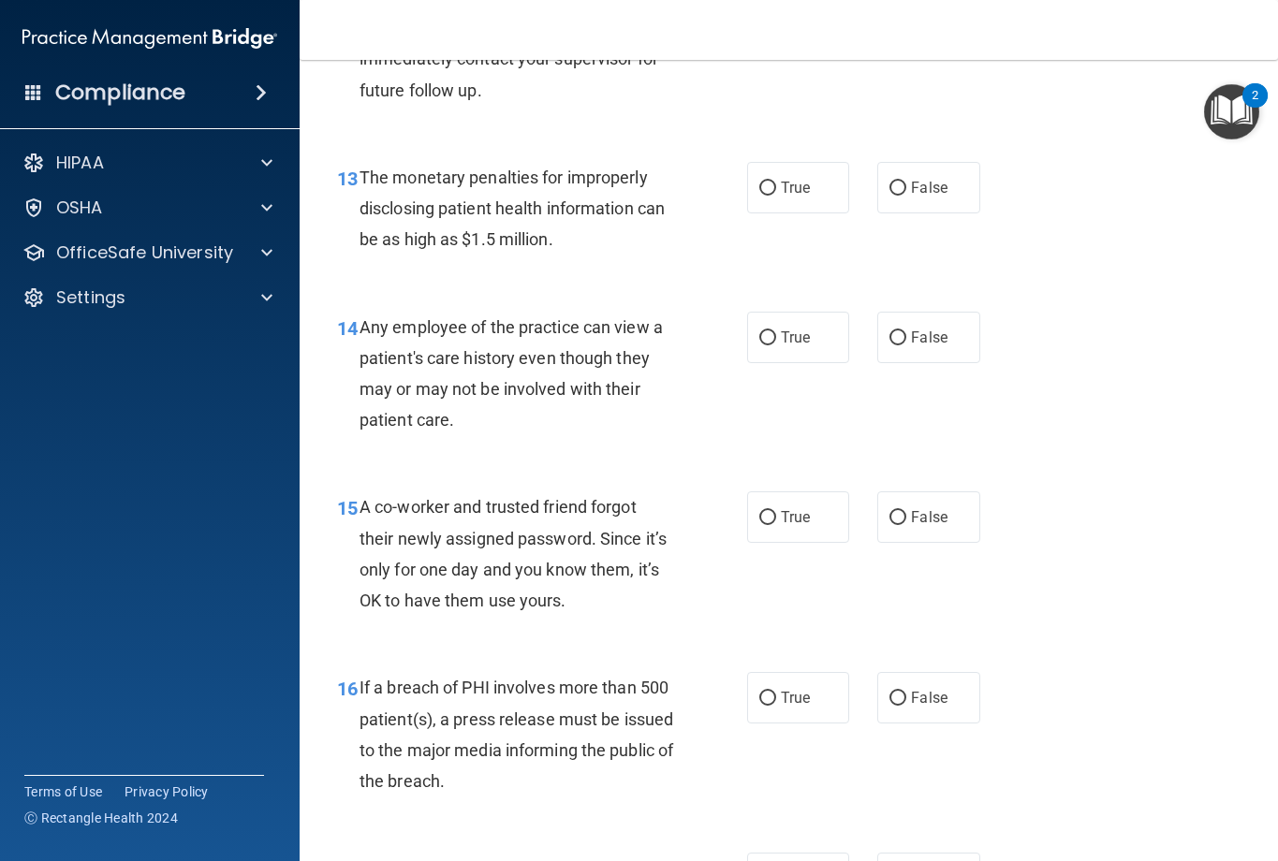
click at [781, 196] on span "True" at bounding box center [795, 188] width 29 height 18
click at [775, 196] on input "True" at bounding box center [767, 189] width 17 height 14
radio input "true"
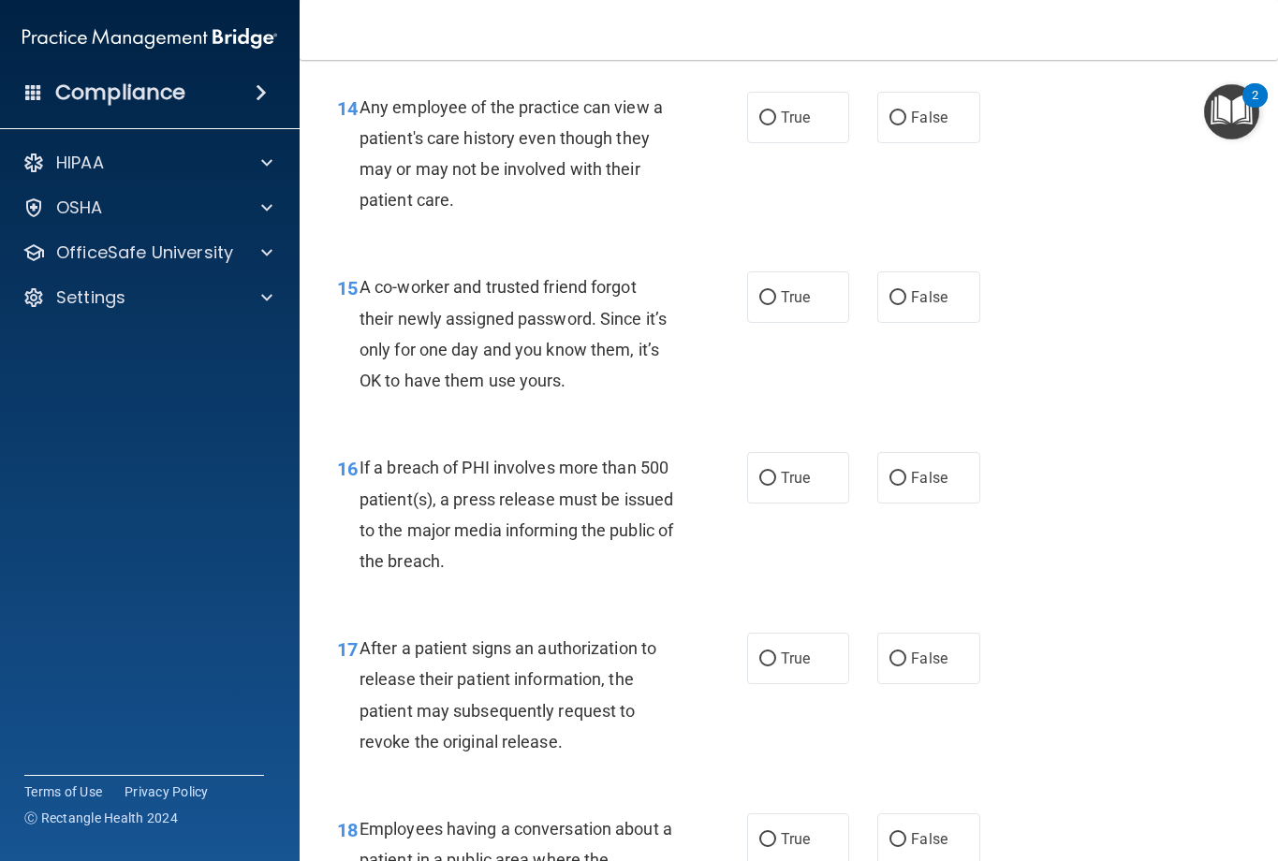
scroll to position [2341, 0]
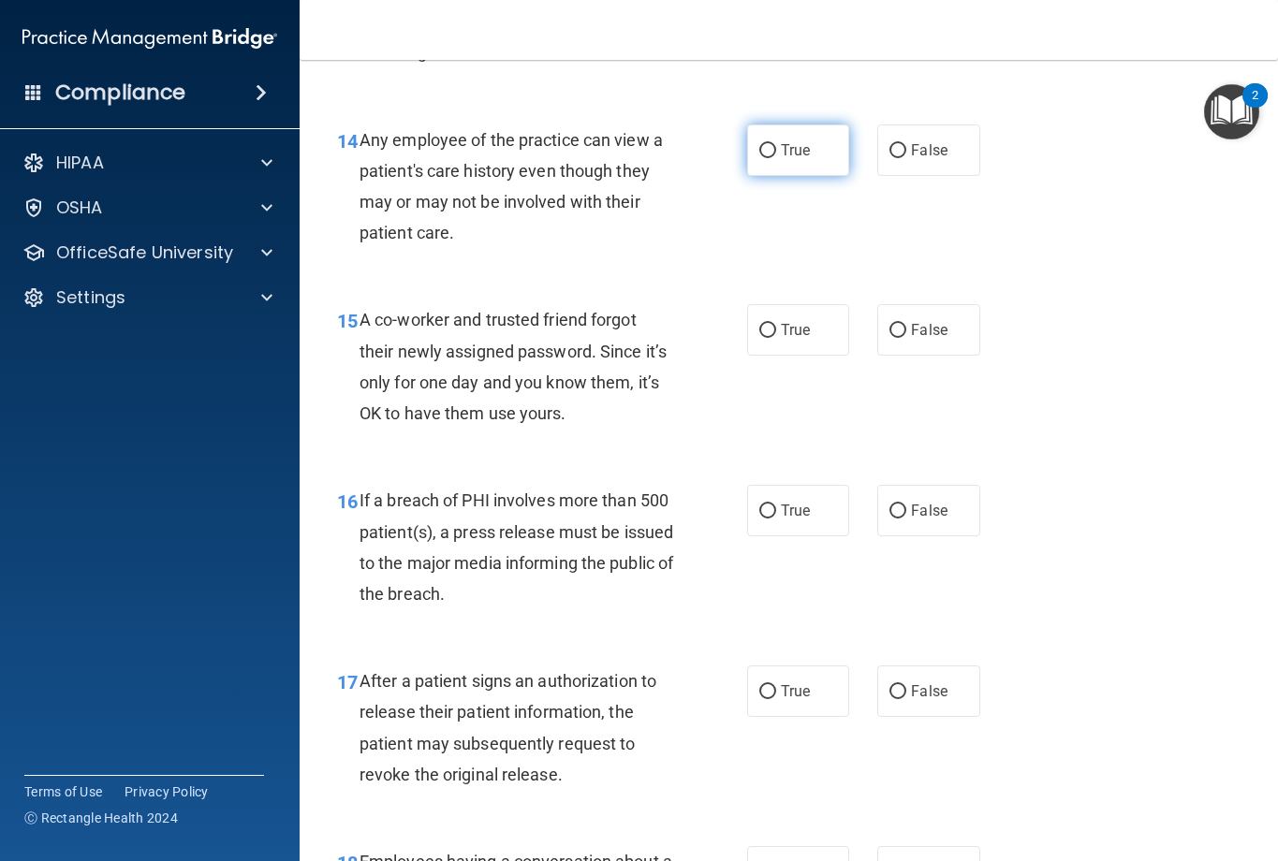
click at [747, 149] on label "True" at bounding box center [798, 151] width 103 height 52
click at [759, 149] on input "True" at bounding box center [767, 151] width 17 height 14
radio input "true"
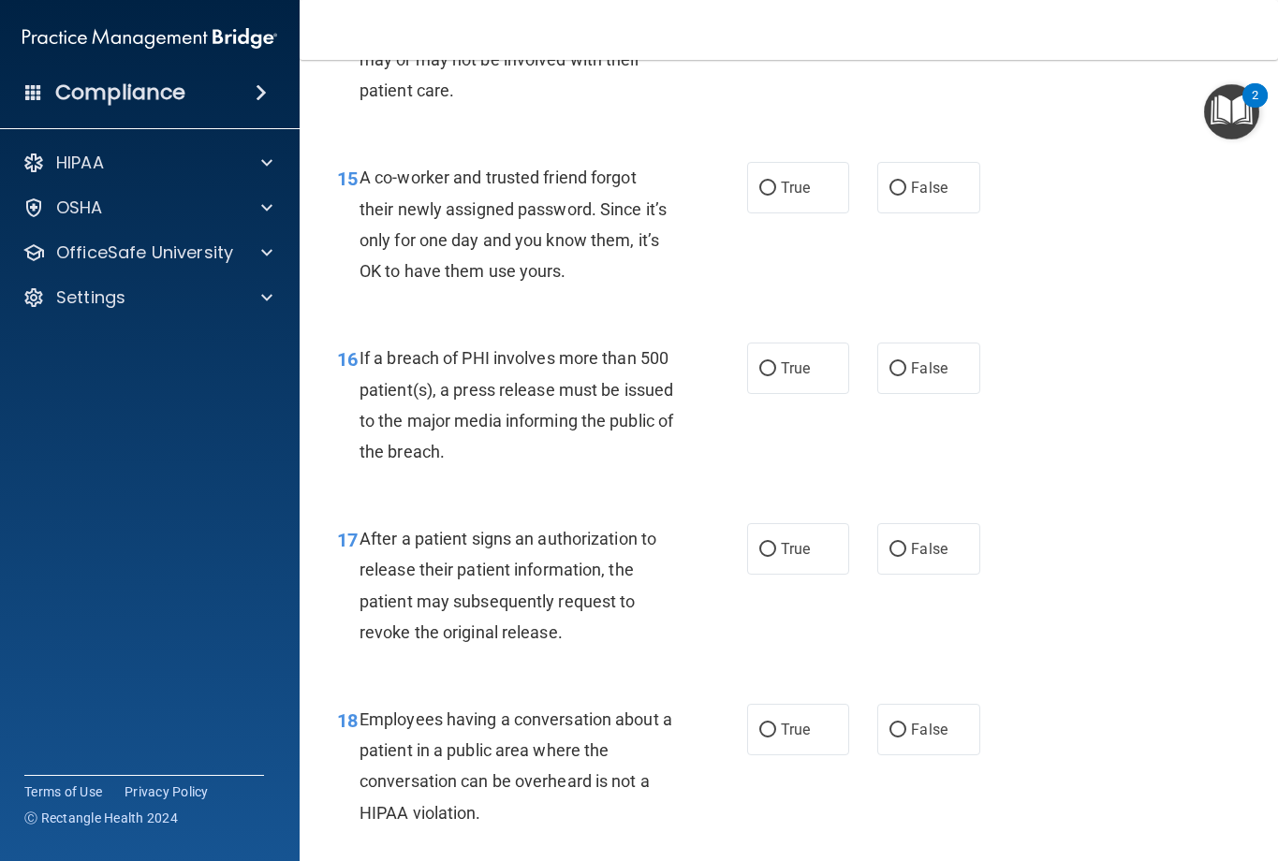
scroll to position [2528, 0]
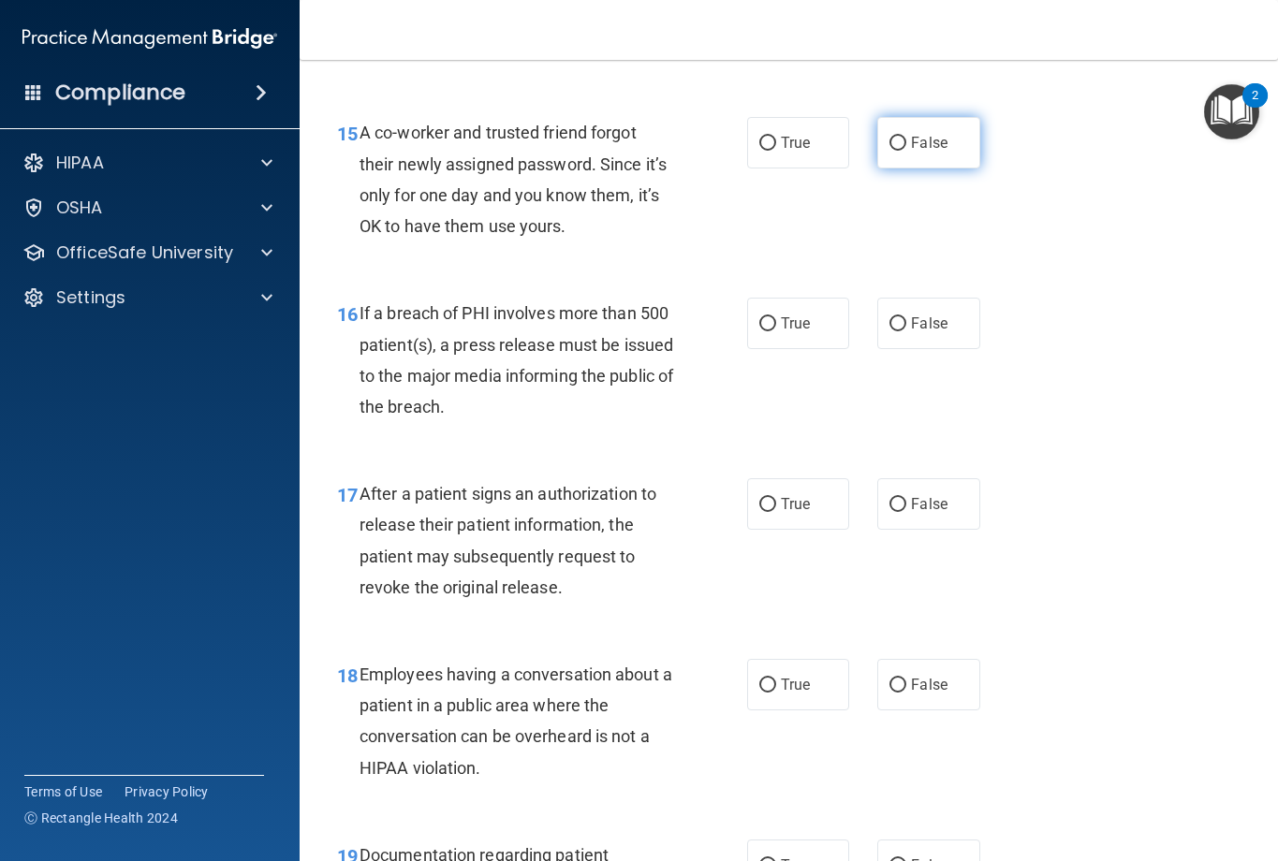
click at [902, 153] on label "False" at bounding box center [928, 143] width 103 height 52
click at [902, 151] on input "False" at bounding box center [898, 144] width 17 height 14
radio input "true"
